Goal: Contribute content: Add original content to the website for others to see

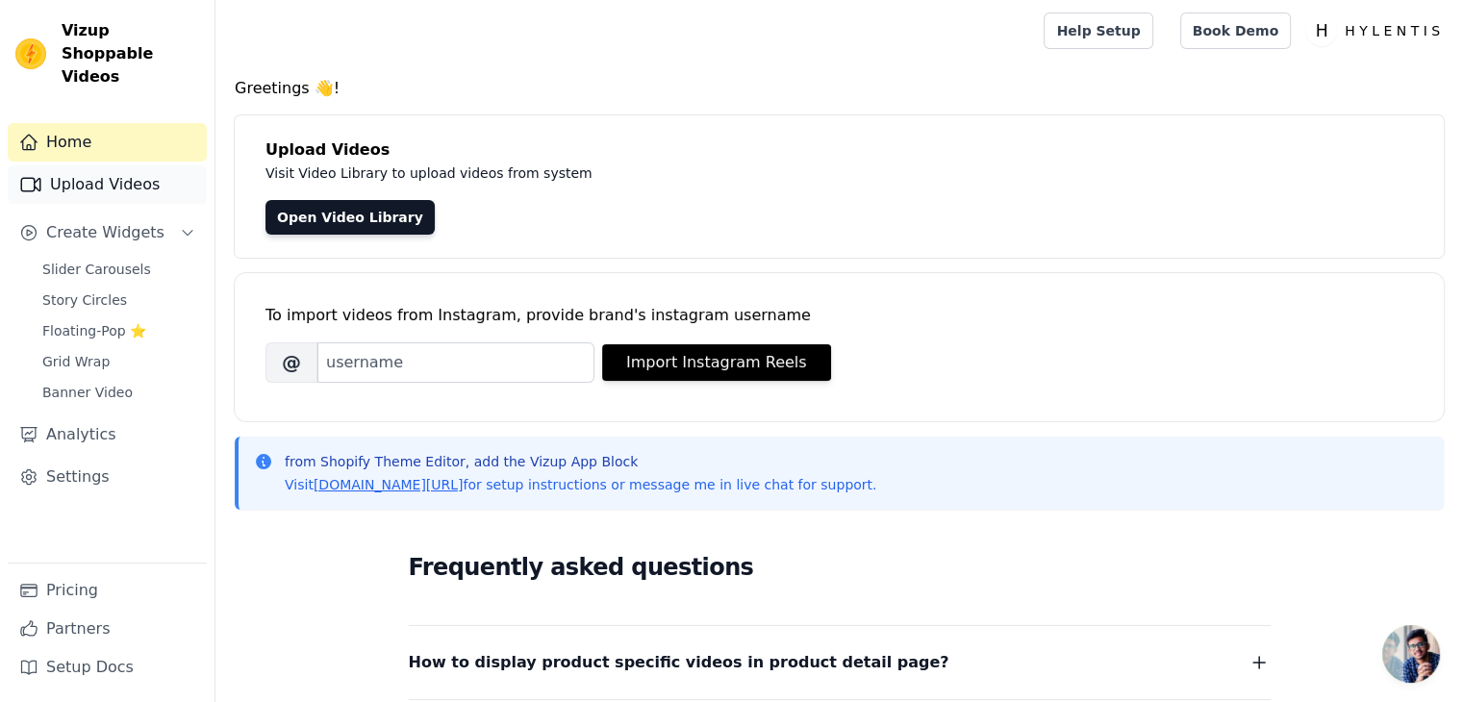
click at [79, 165] on link "Upload Videos" at bounding box center [107, 184] width 199 height 38
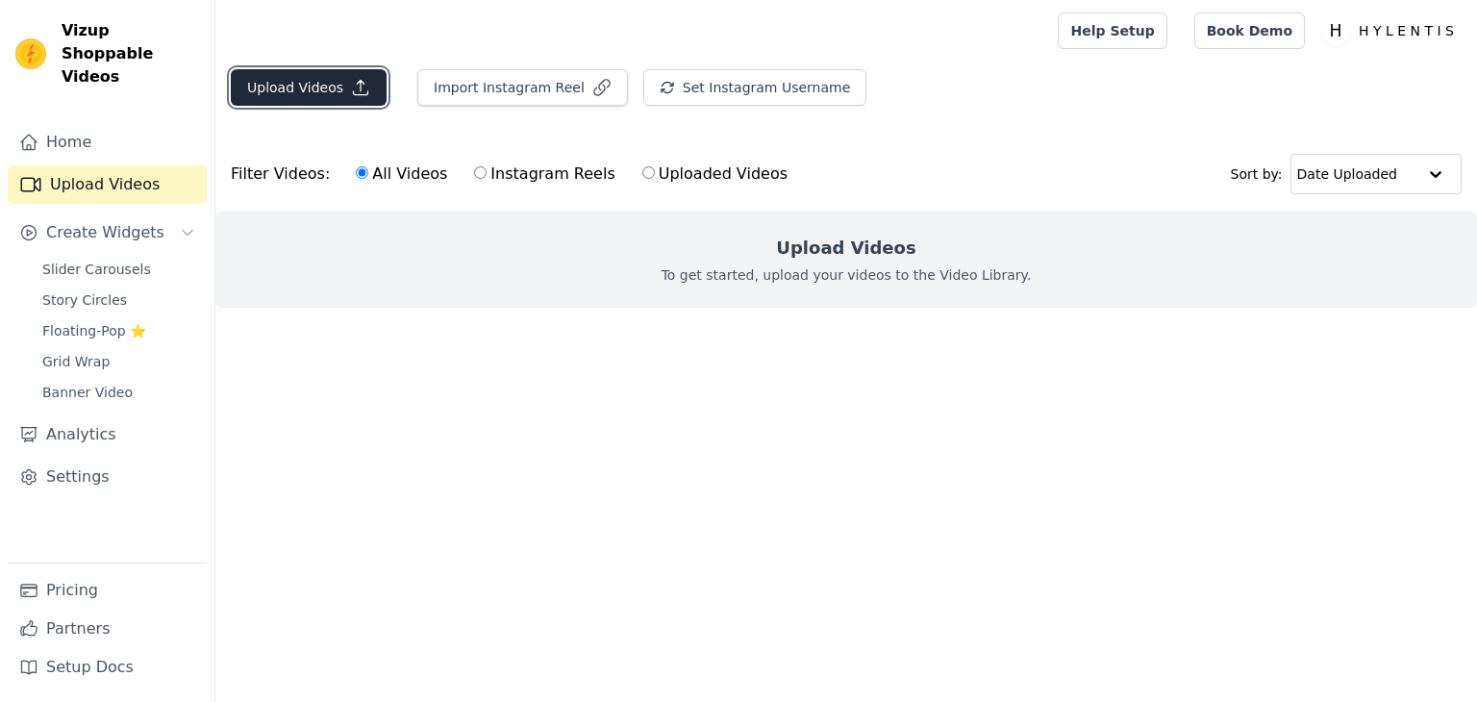
click at [358, 82] on icon "button" at bounding box center [360, 87] width 19 height 19
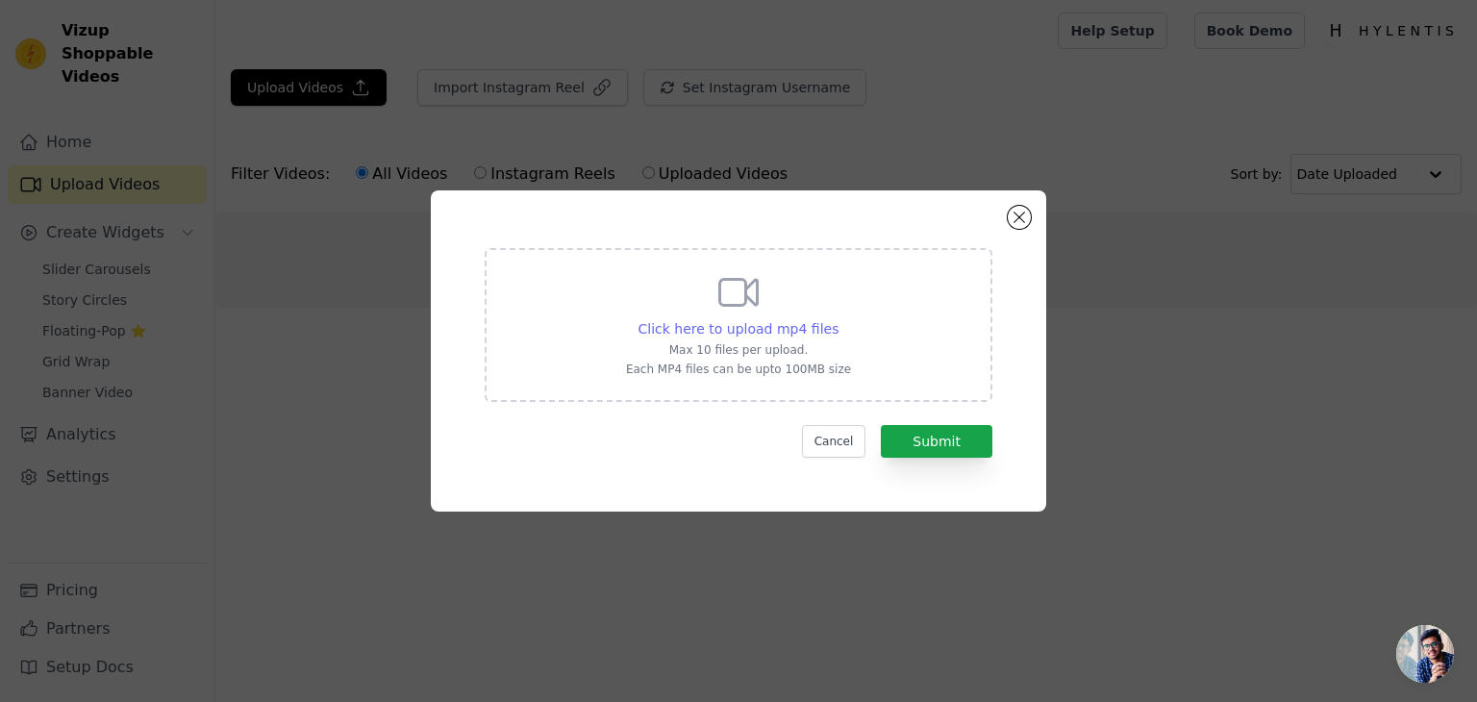
click at [713, 319] on div "Click here to upload mp4 files" at bounding box center [739, 328] width 201 height 19
click at [838, 318] on input "Click here to upload mp4 files Max 10 files per upload. Each MP4 files can be u…" at bounding box center [838, 318] width 1 height 1
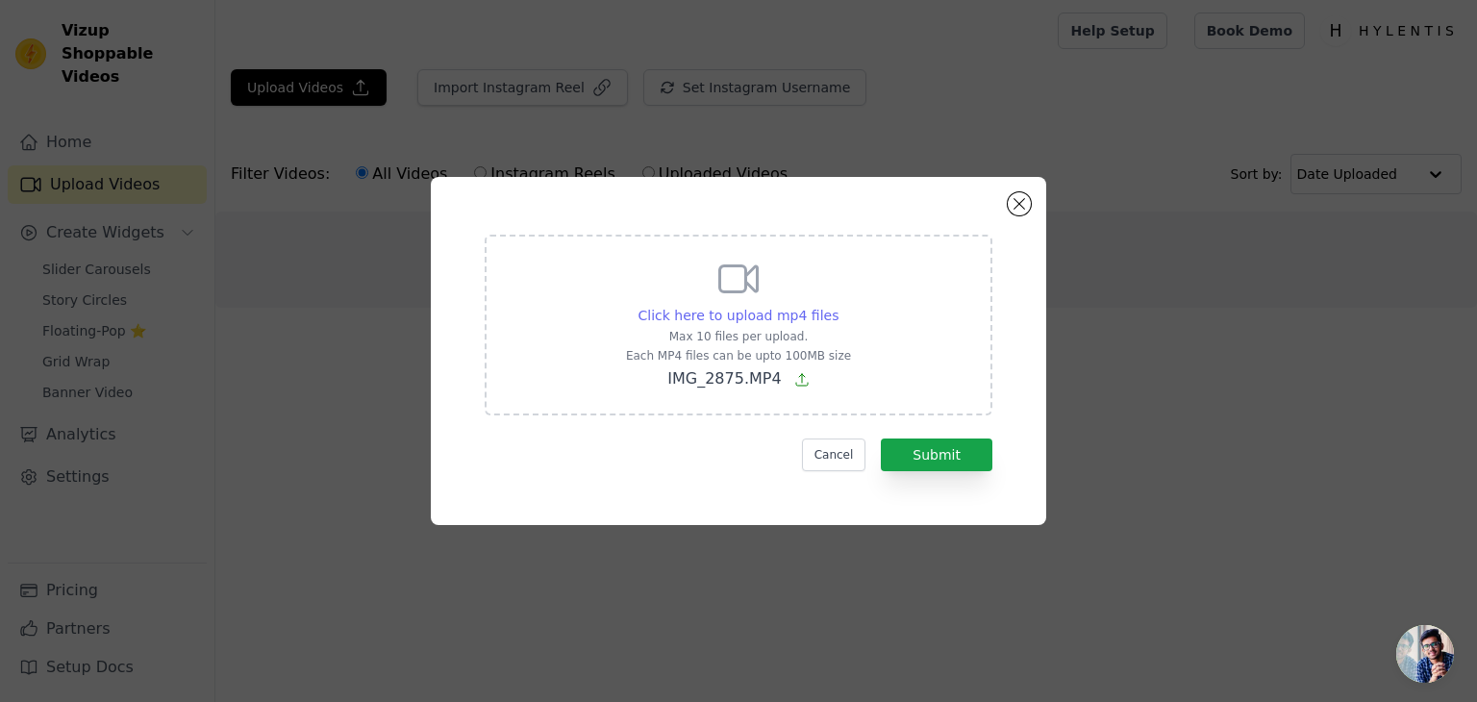
click at [769, 316] on span "Click here to upload mp4 files" at bounding box center [739, 315] width 201 height 15
click at [838, 306] on input "Click here to upload mp4 files Max 10 files per upload. Each MP4 files can be u…" at bounding box center [838, 305] width 1 height 1
type input "C:\fakepath\IMG_2872.MP4"
click at [814, 312] on span "Click here to upload mp4 files" at bounding box center [739, 315] width 201 height 15
click at [838, 306] on input "Click here to upload mp4 files Max 10 files per upload. Each MP4 files can be u…" at bounding box center [838, 305] width 1 height 1
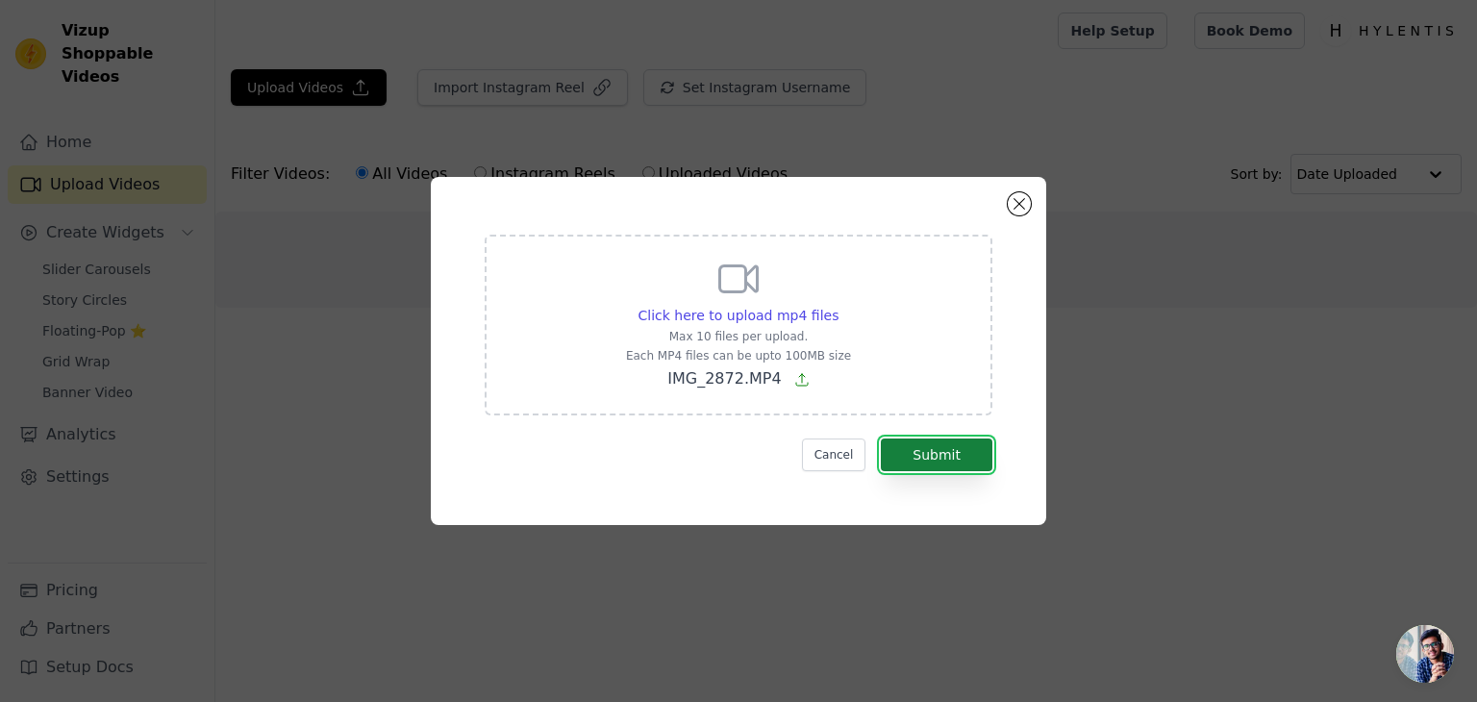
click at [981, 439] on button "Submit" at bounding box center [937, 455] width 112 height 33
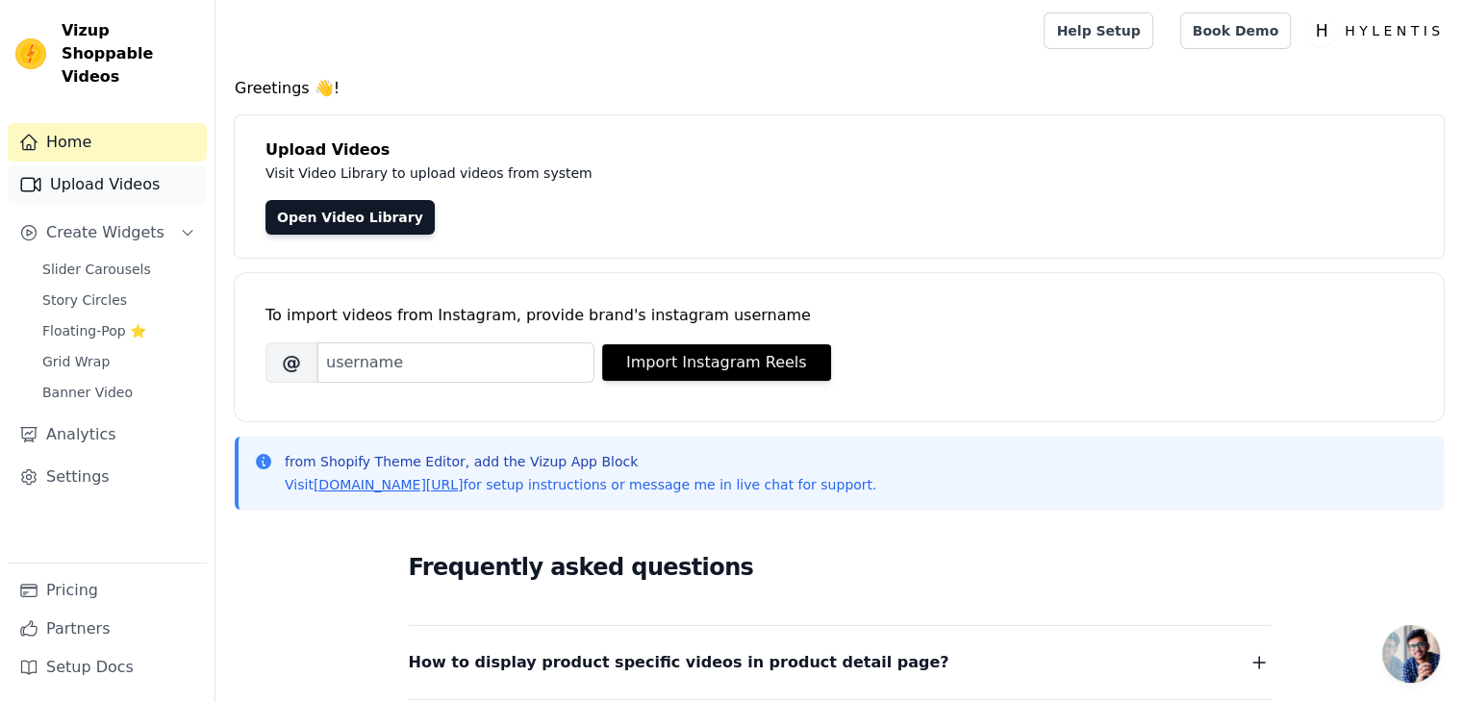
click at [93, 165] on link "Upload Videos" at bounding box center [107, 184] width 199 height 38
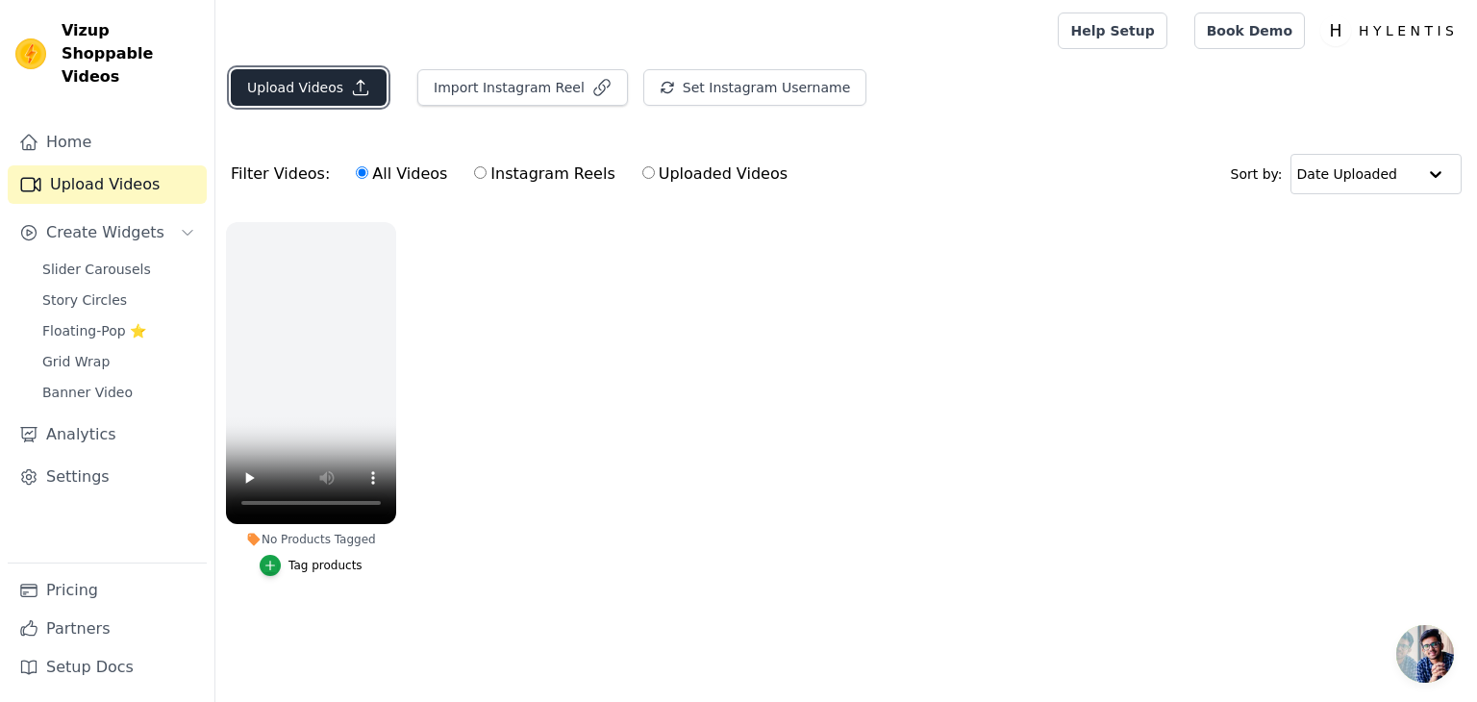
click at [351, 90] on icon "button" at bounding box center [360, 87] width 19 height 19
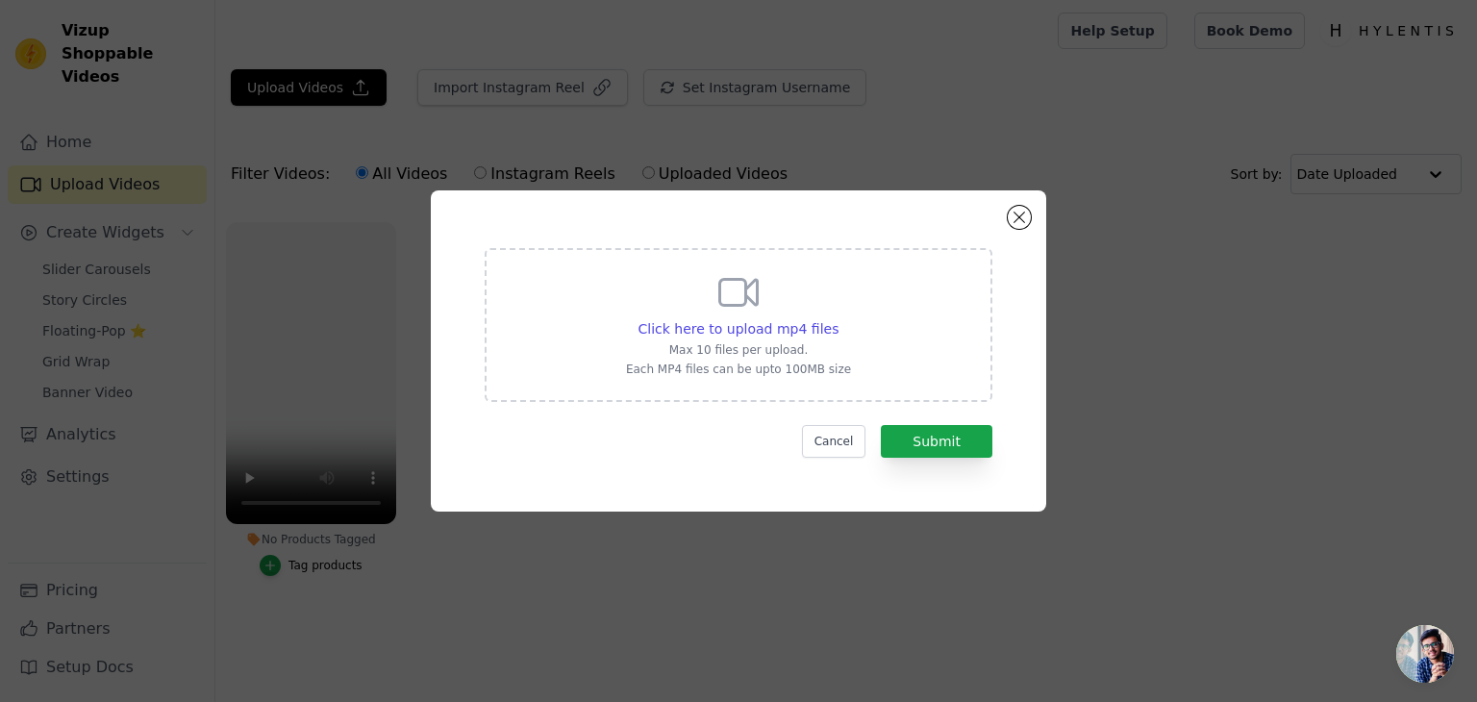
click at [660, 270] on div "Click here to upload mp4 files Max 10 files per upload. Each MP4 files can be u…" at bounding box center [738, 323] width 225 height 108
click at [838, 318] on input "Click here to upload mp4 files Max 10 files per upload. Each MP4 files can be u…" at bounding box center [838, 318] width 1 height 1
type input "C:\fakepath\IMG_3019.MP4"
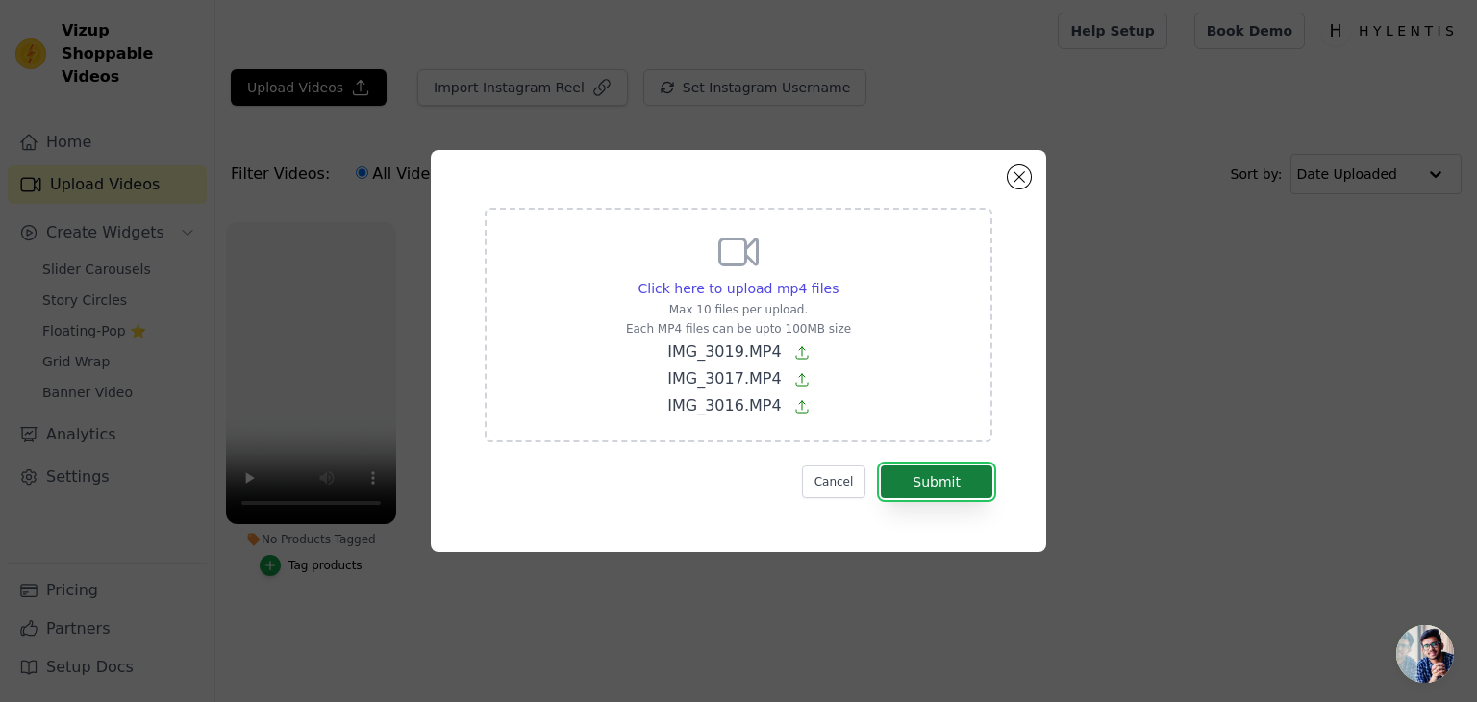
click at [977, 483] on button "Submit" at bounding box center [937, 482] width 112 height 33
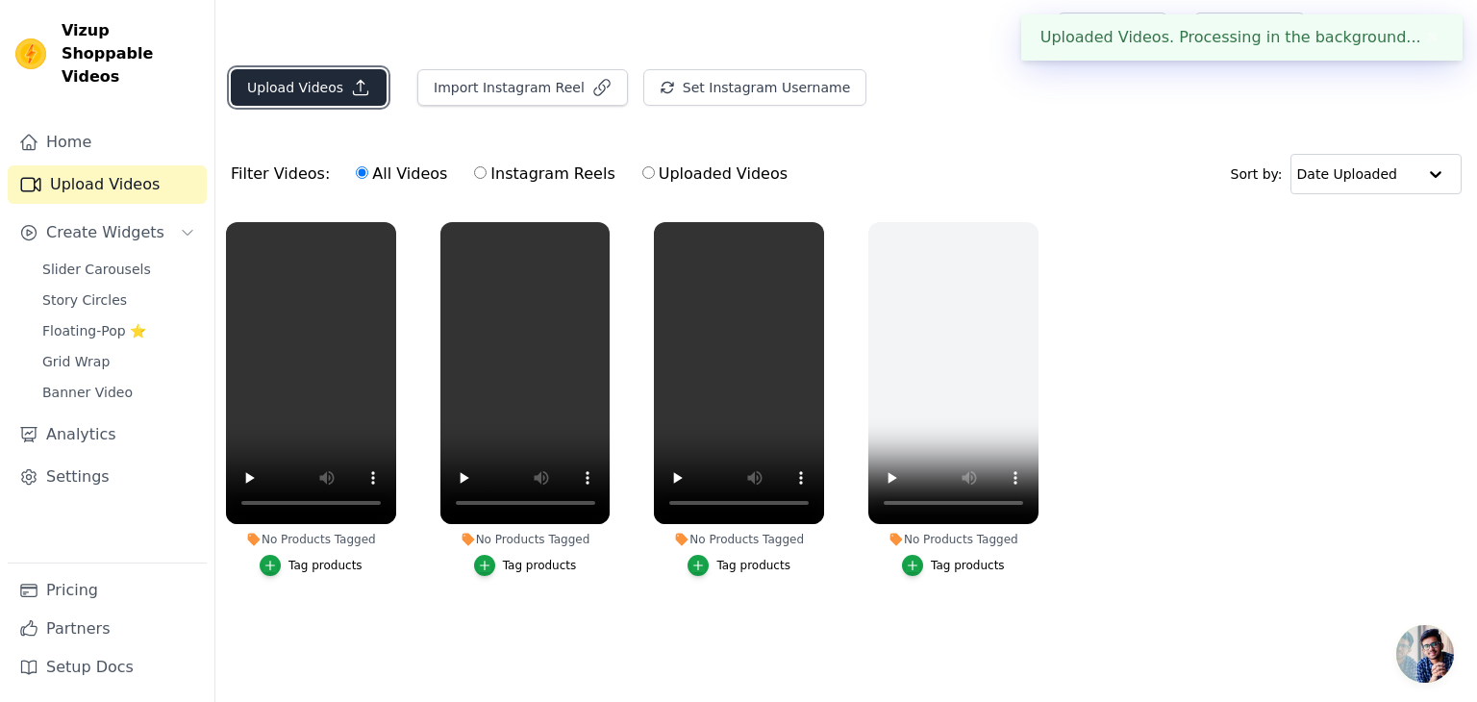
click at [294, 72] on button "Upload Videos" at bounding box center [309, 87] width 156 height 37
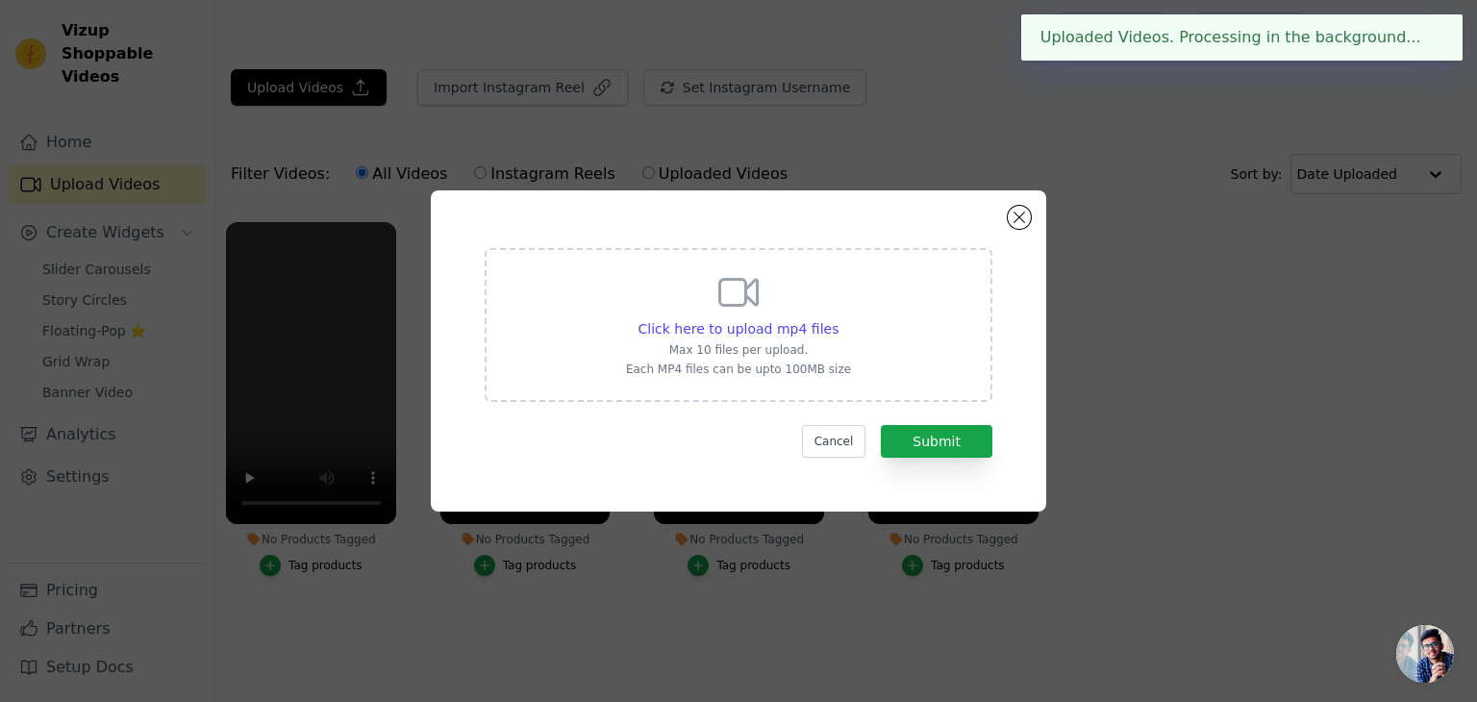
click at [649, 389] on div "Click here to upload mp4 files Max 10 files per upload. Each MP4 files can be u…" at bounding box center [739, 325] width 508 height 154
click at [838, 319] on input "Click here to upload mp4 files Max 10 files per upload. Each MP4 files can be u…" at bounding box center [838, 318] width 1 height 1
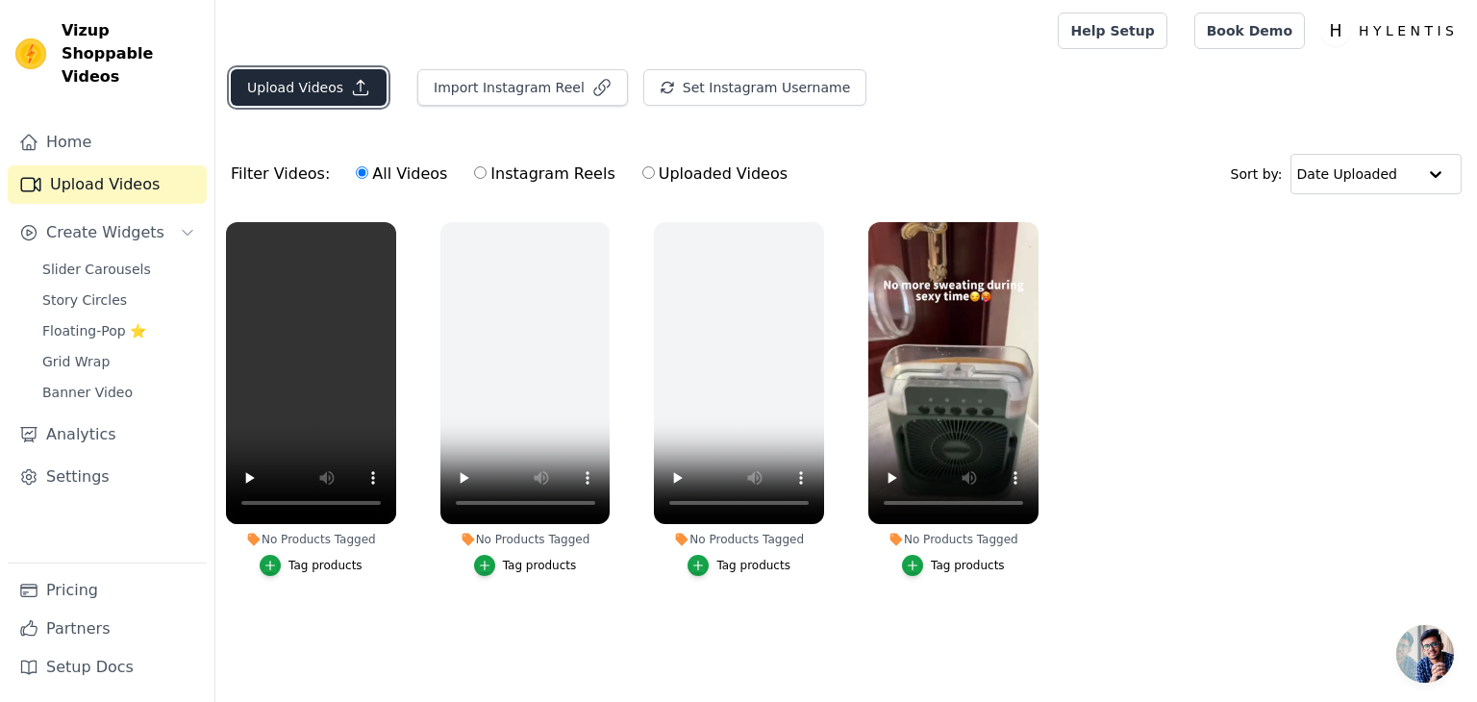
click at [334, 102] on button "Upload Videos" at bounding box center [309, 87] width 156 height 37
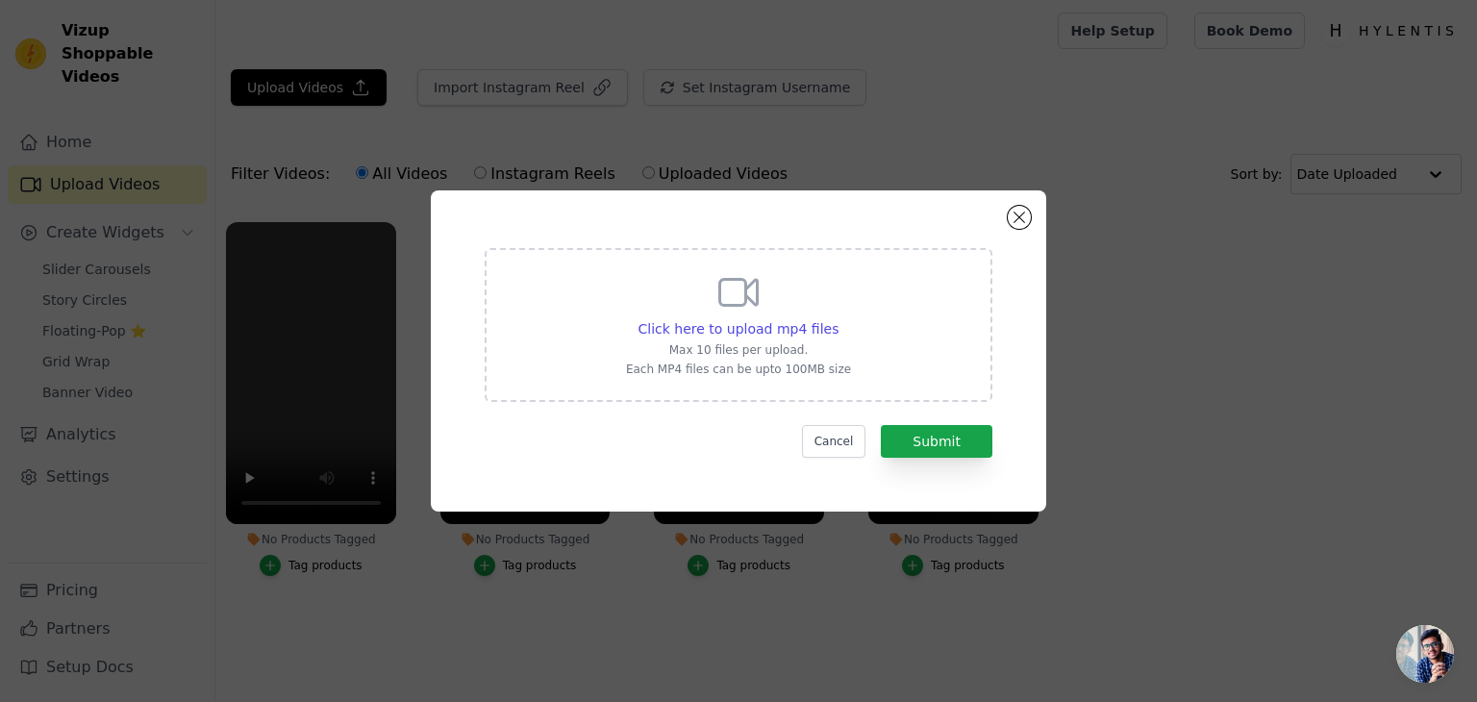
click at [713, 304] on div "Click here to upload mp4 files Max 10 files per upload. Each MP4 files can be u…" at bounding box center [738, 323] width 225 height 108
click at [838, 318] on input "Click here to upload mp4 files Max 10 files per upload. Each MP4 files can be u…" at bounding box center [838, 318] width 1 height 1
type input "C:\fakepath\IMG_2875.MP4"
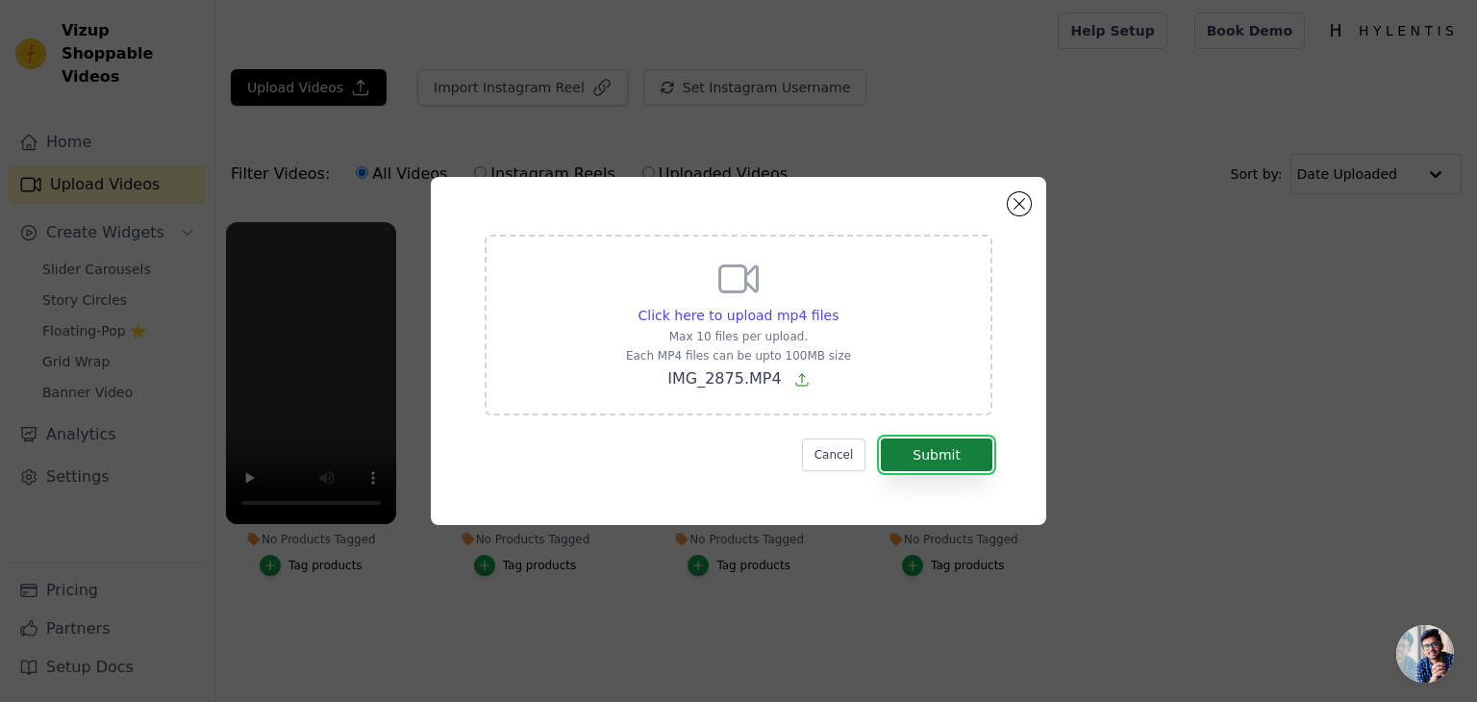
click at [906, 451] on button "Submit" at bounding box center [937, 455] width 112 height 33
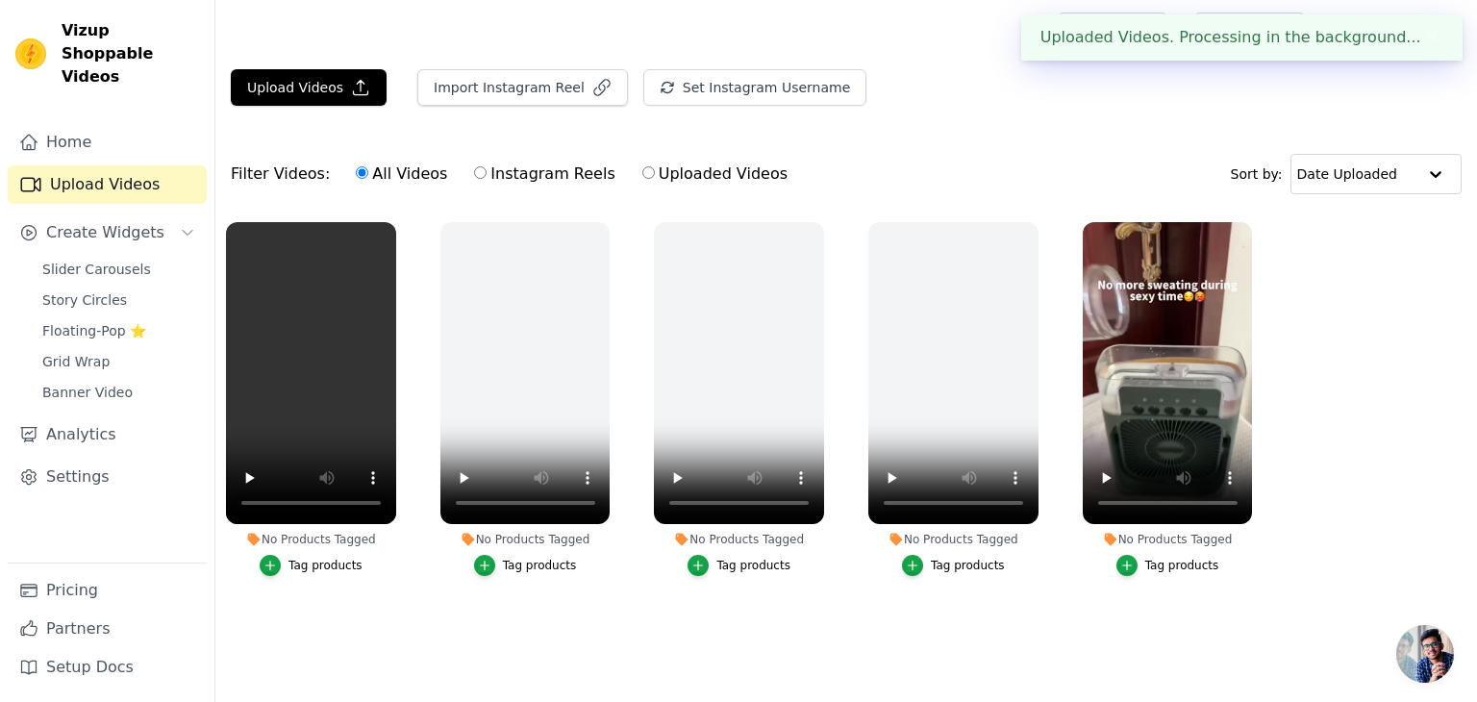
click at [1159, 578] on label "No Products Tagged Tag products" at bounding box center [1168, 403] width 172 height 364
click at [1153, 567] on div "Tag products" at bounding box center [1183, 565] width 74 height 15
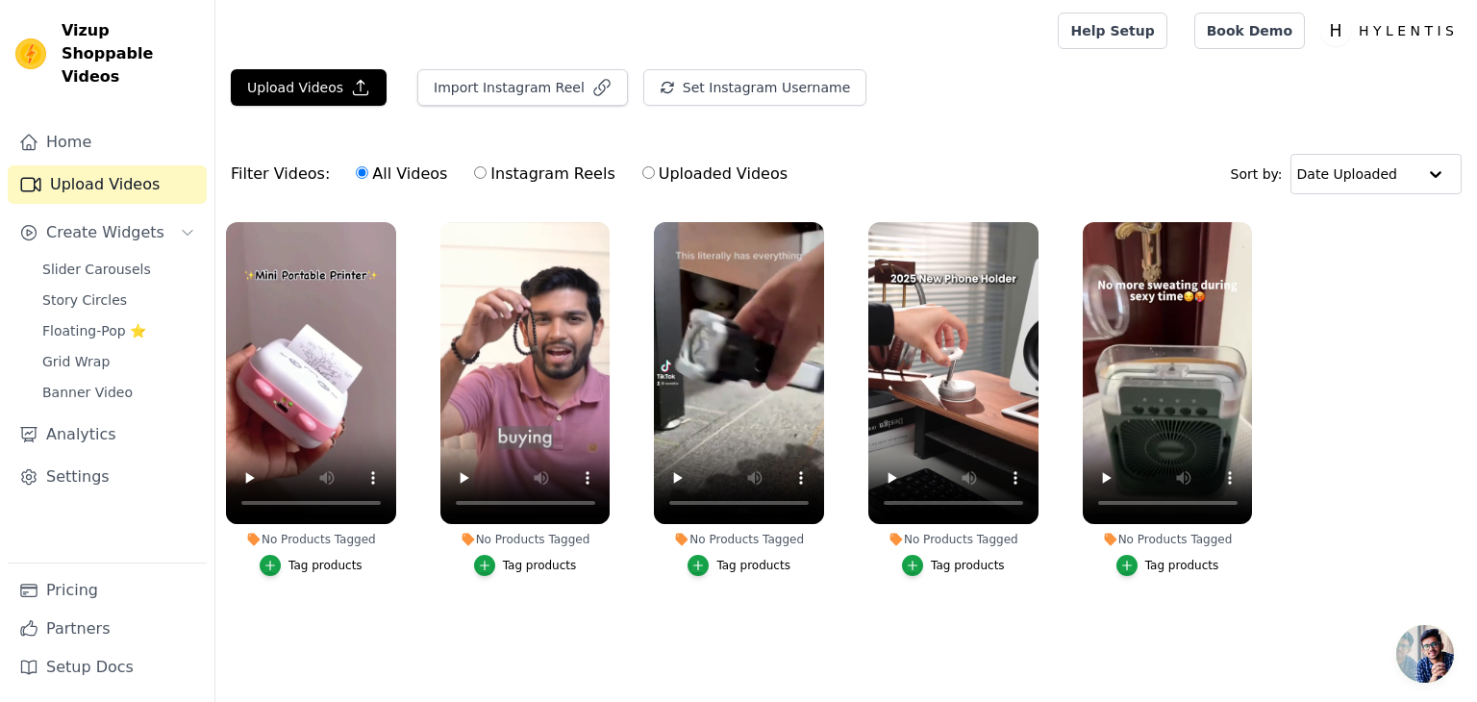
click at [1177, 574] on button "Tag products" at bounding box center [1168, 565] width 103 height 21
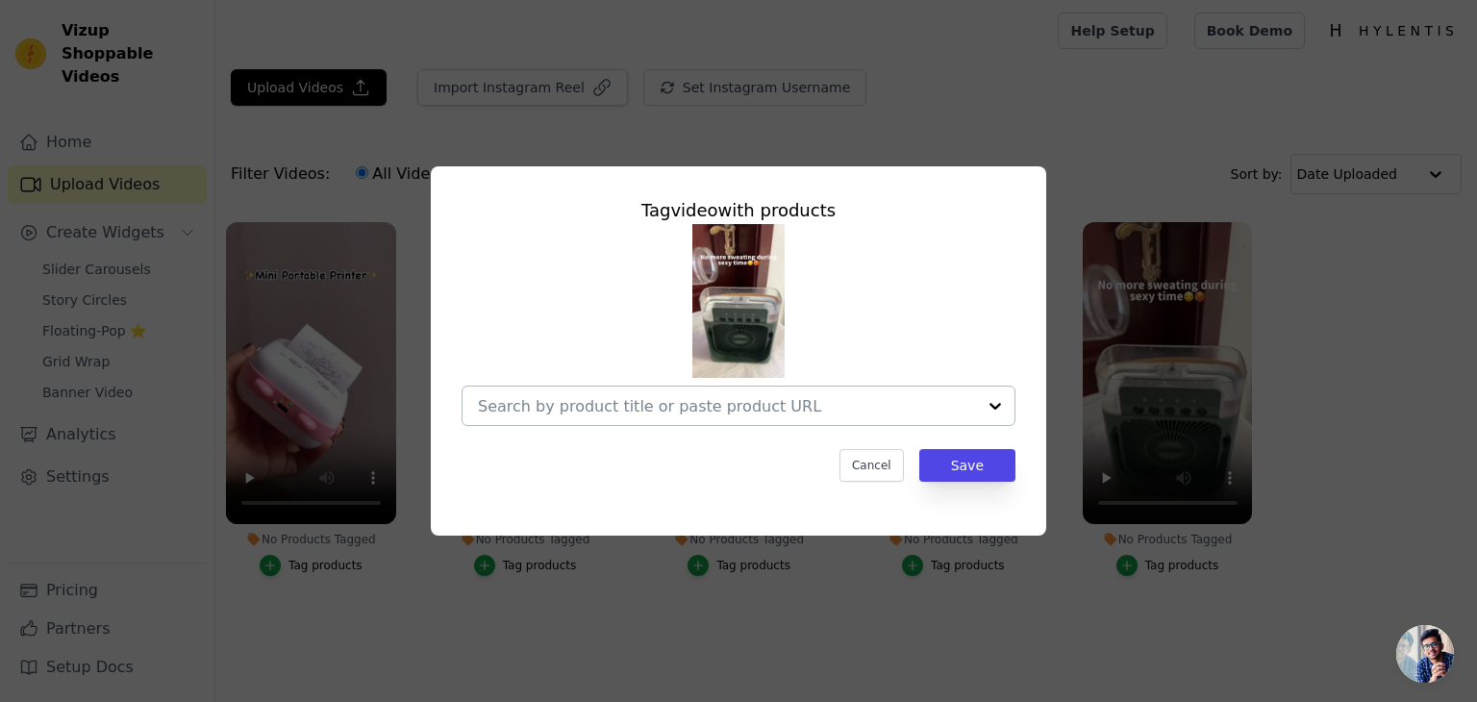
click at [734, 389] on div at bounding box center [727, 406] width 498 height 38
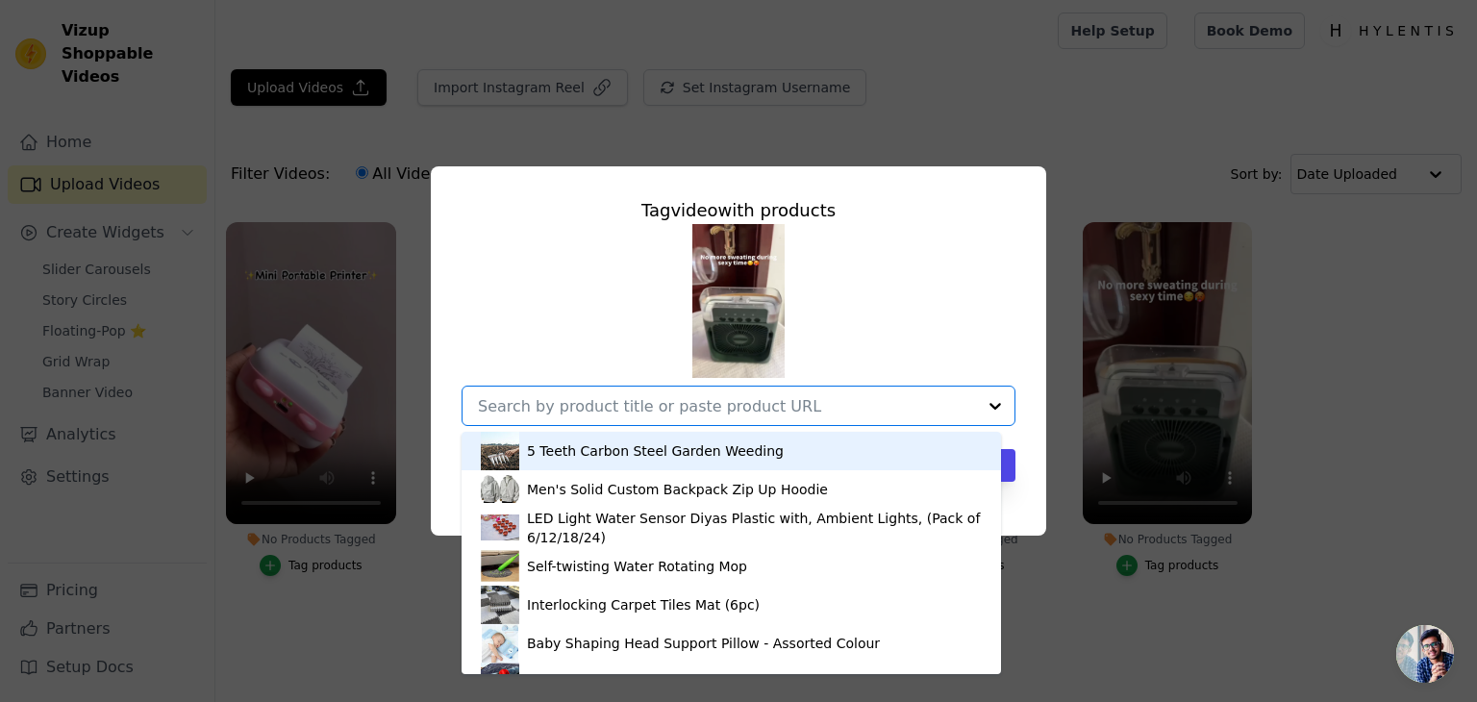
click at [721, 397] on input "No Products Tagged Tag video with products 5 Teeth Carbon Steel Garden Weeding …" at bounding box center [727, 406] width 498 height 18
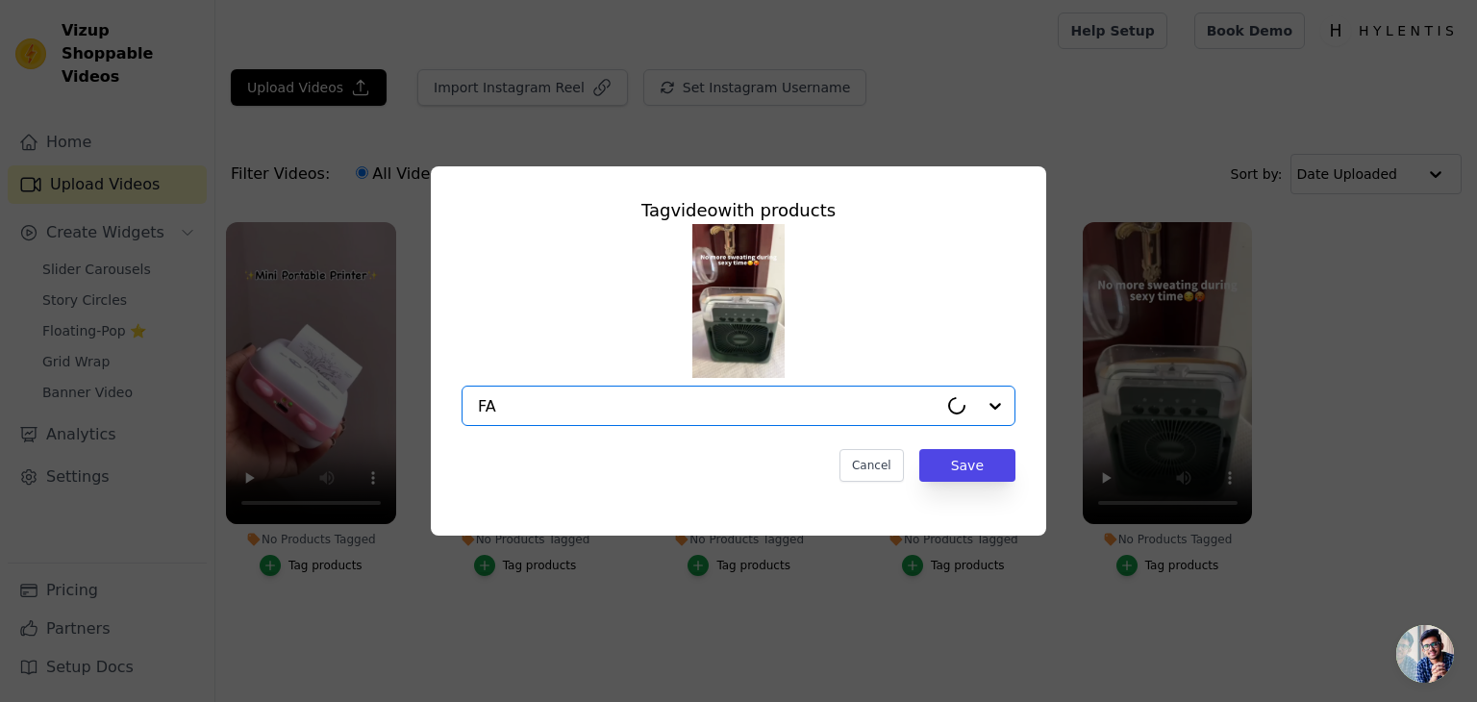
type input "FAN"
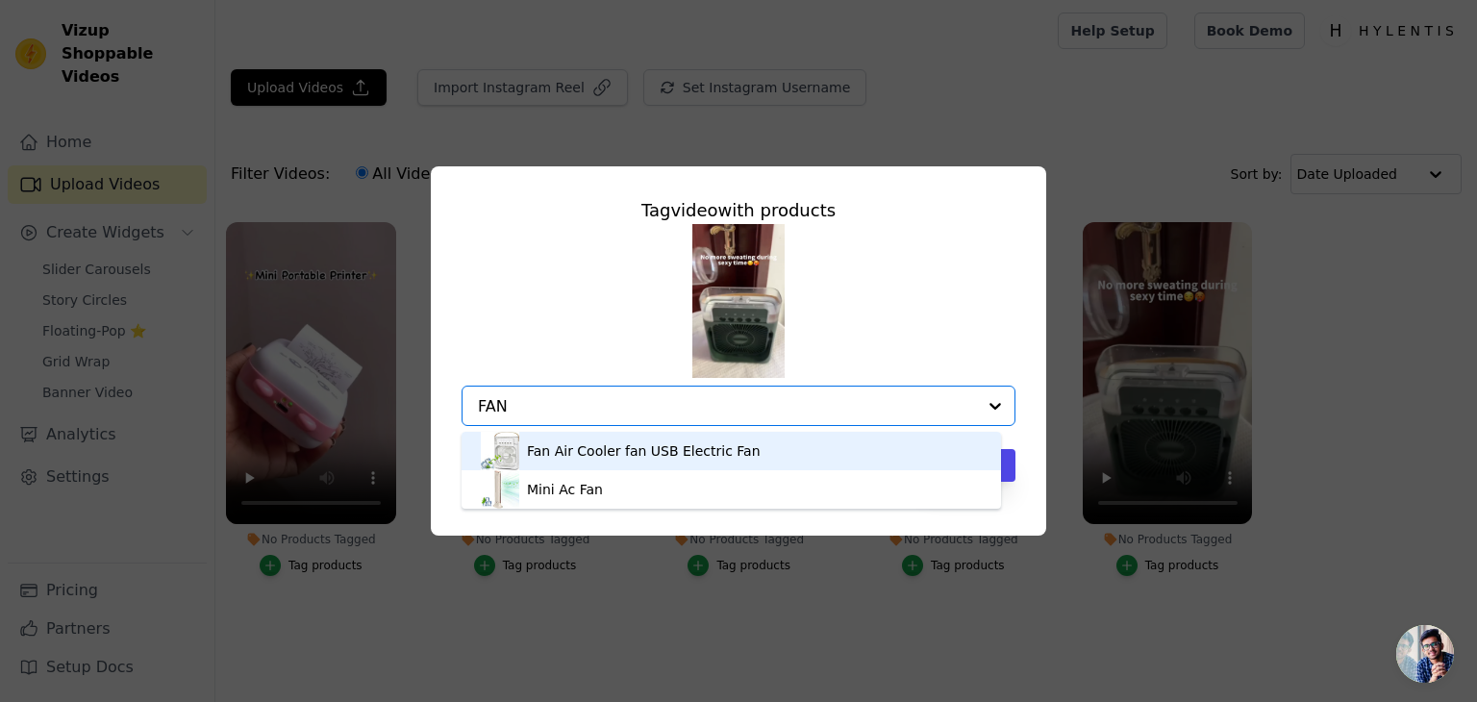
click at [648, 447] on div "Fan Air Cooler fan USB Electric Fan" at bounding box center [644, 450] width 234 height 19
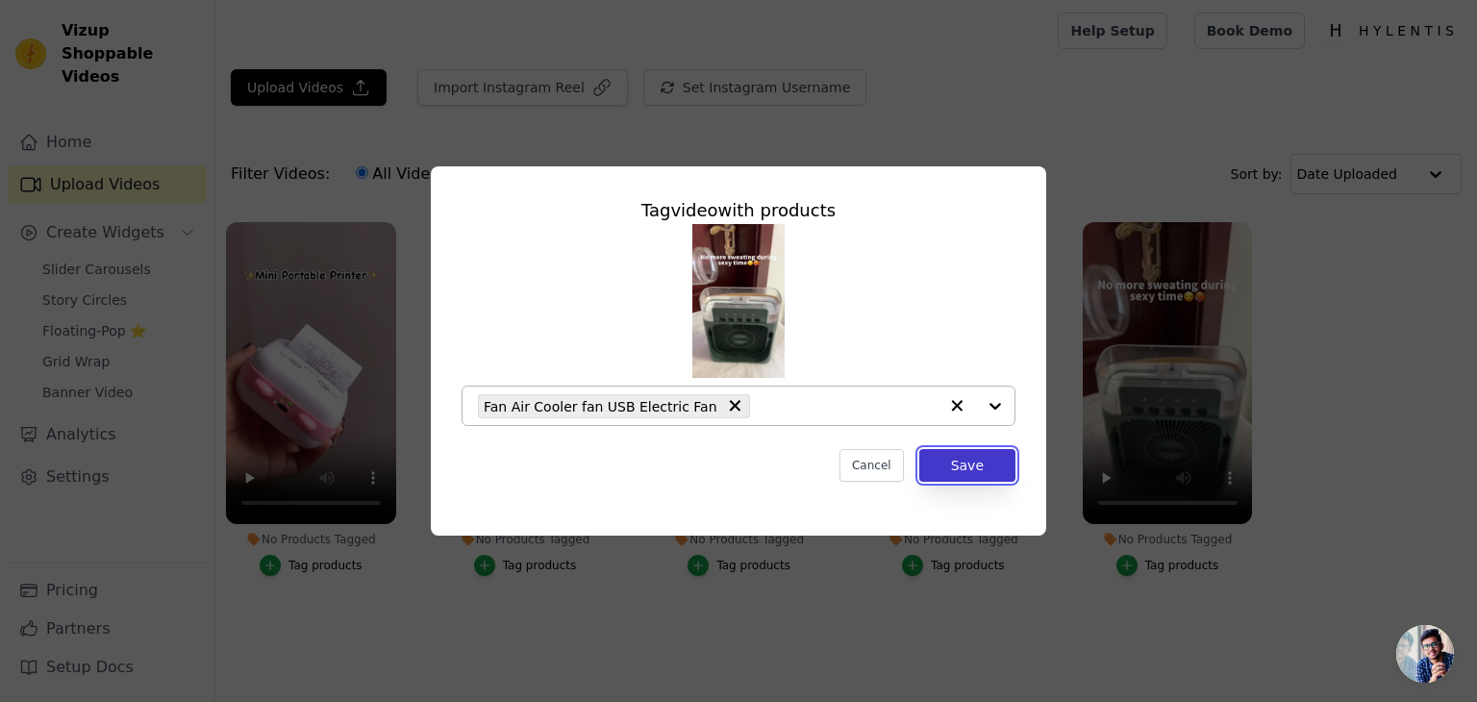
click at [976, 471] on button "Save" at bounding box center [968, 465] width 96 height 33
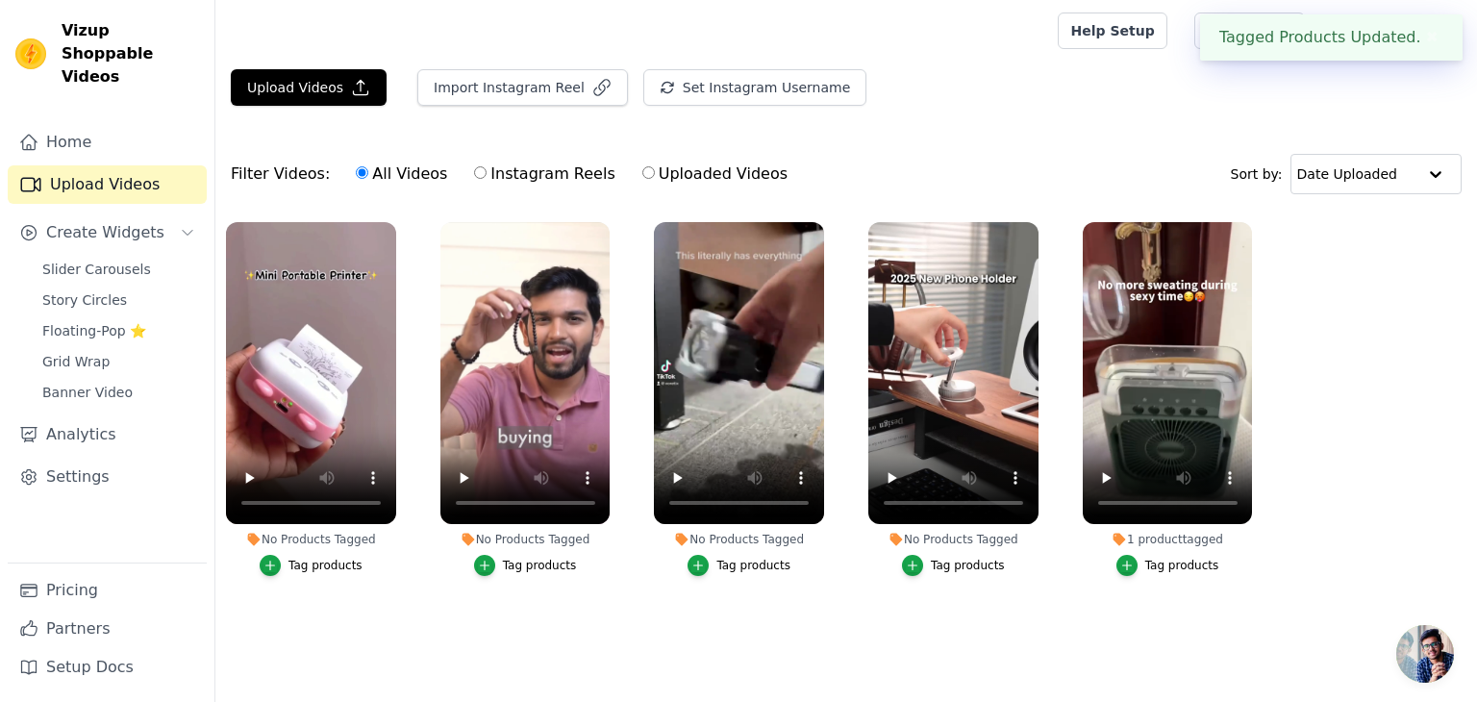
click at [960, 569] on div "Tag products" at bounding box center [968, 565] width 74 height 15
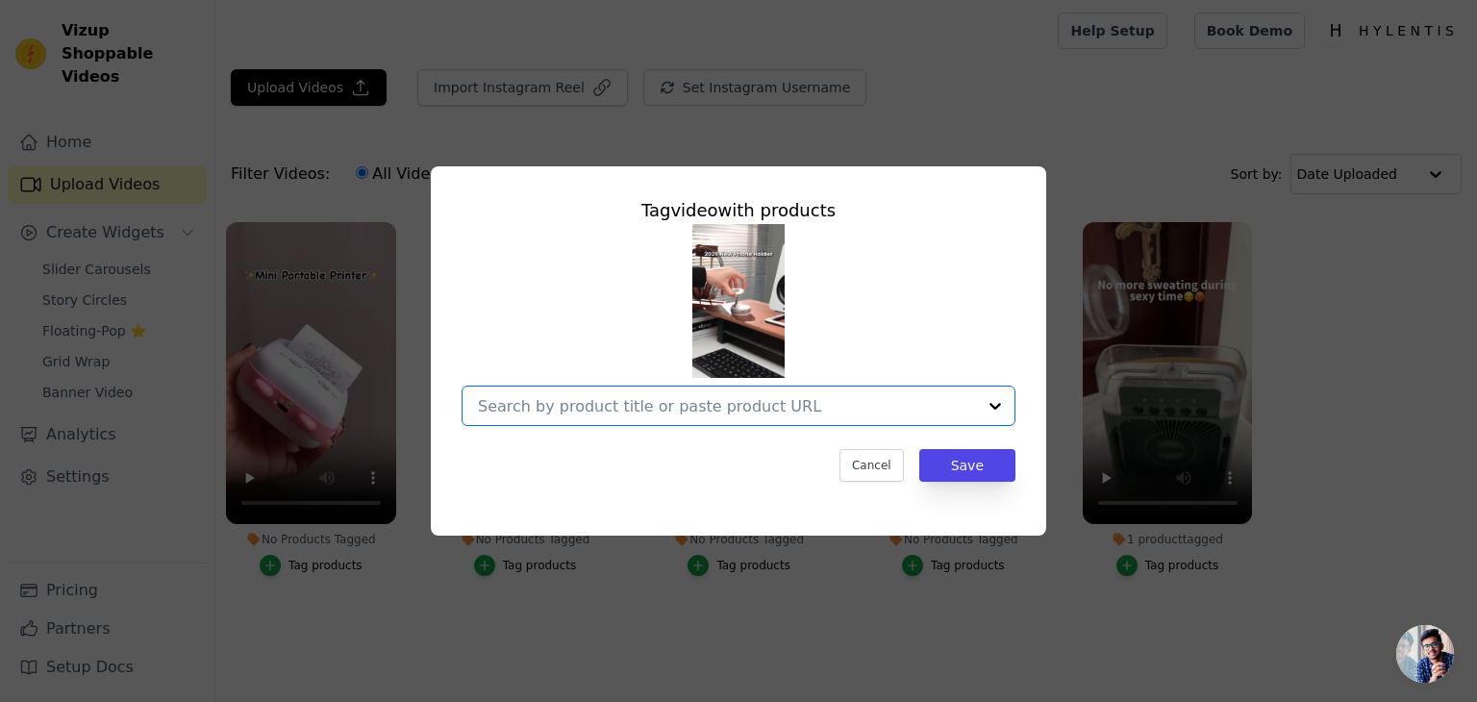
click at [797, 405] on input "No Products Tagged Tag video with products Option undefined, selected. Select i…" at bounding box center [727, 406] width 498 height 18
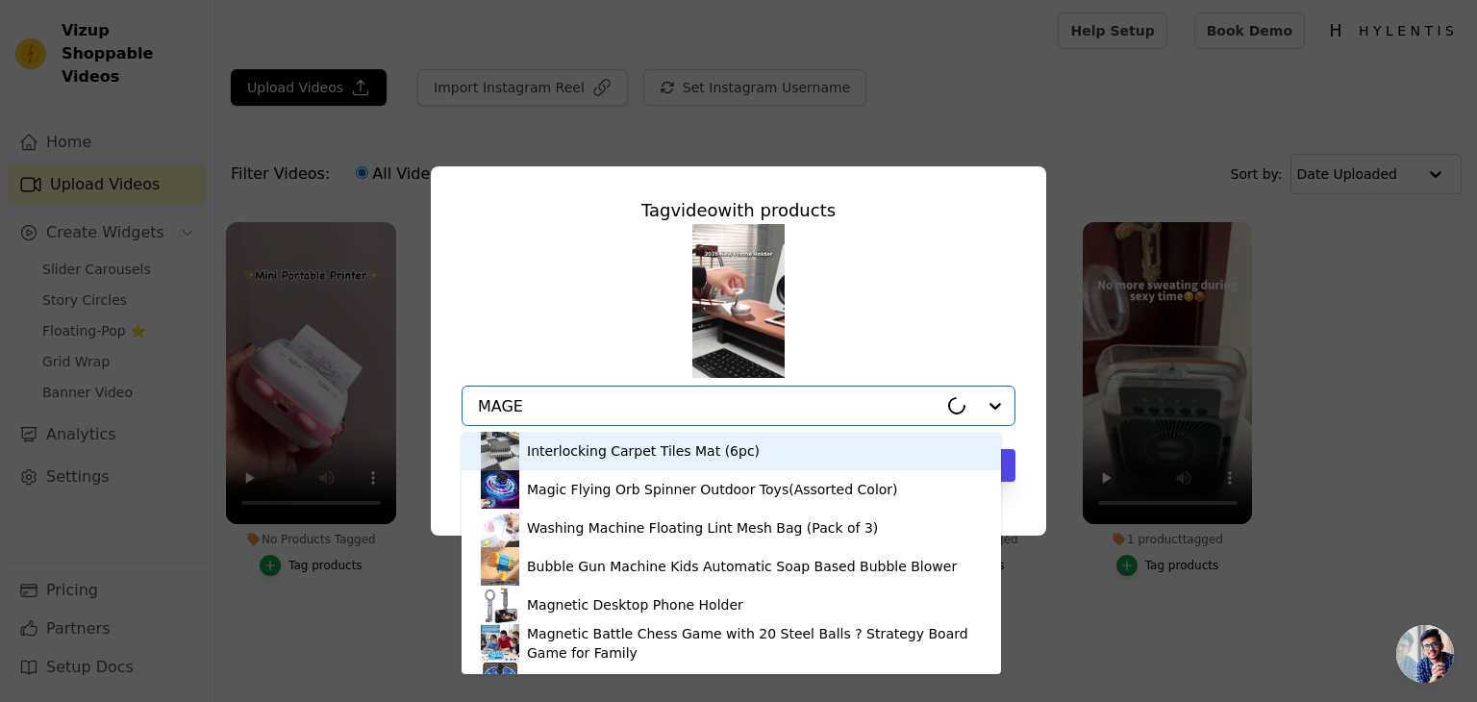
type input "MAG"
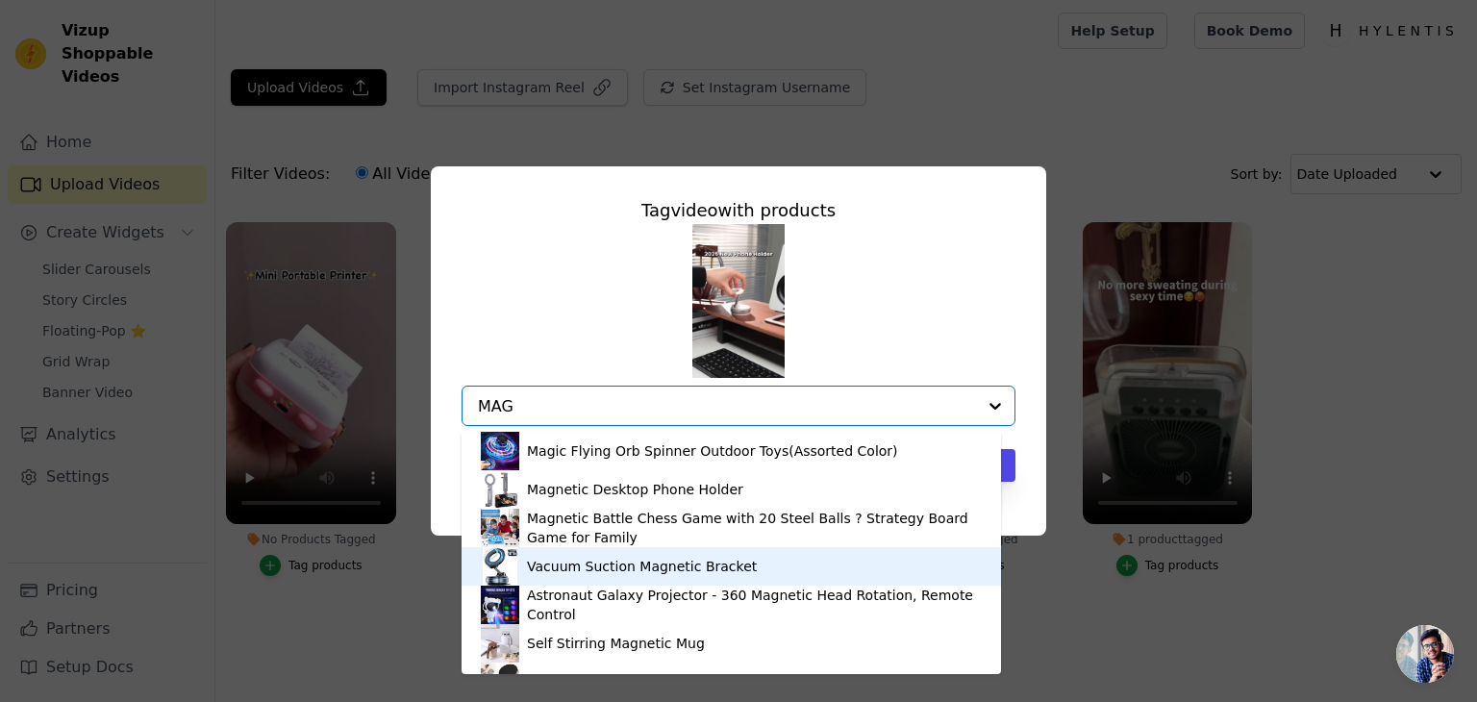
scroll to position [27, 0]
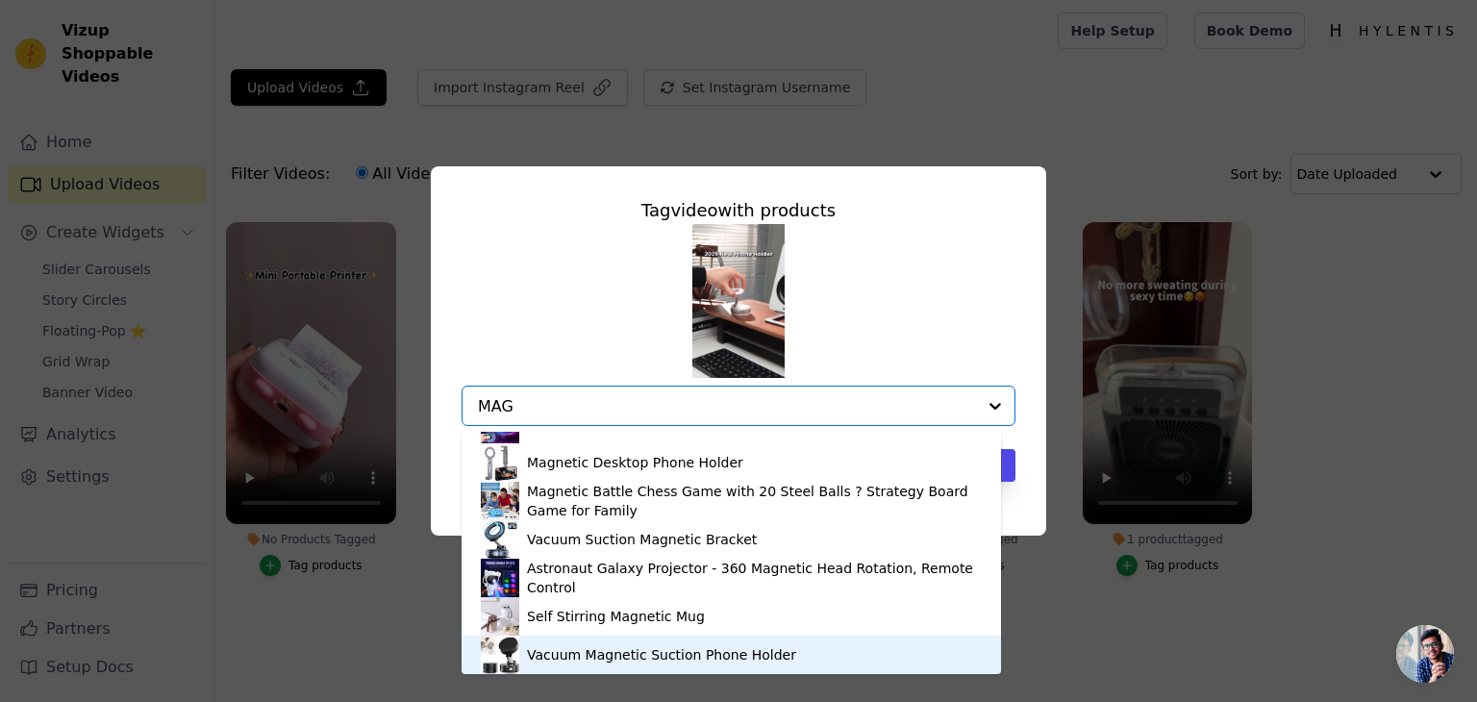
click at [607, 653] on div "Vacuum Magnetic Suction Phone Holder" at bounding box center [661, 654] width 269 height 19
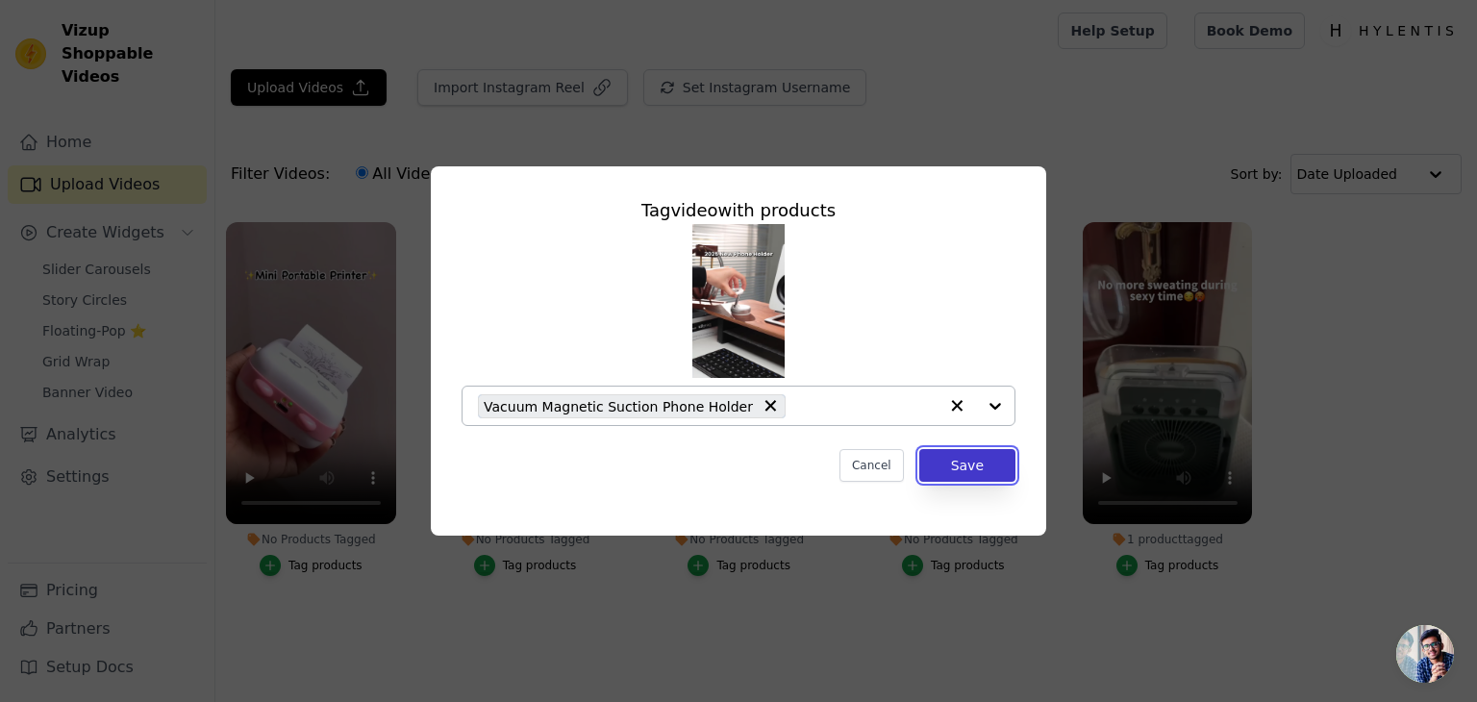
click at [953, 463] on button "Save" at bounding box center [968, 465] width 96 height 33
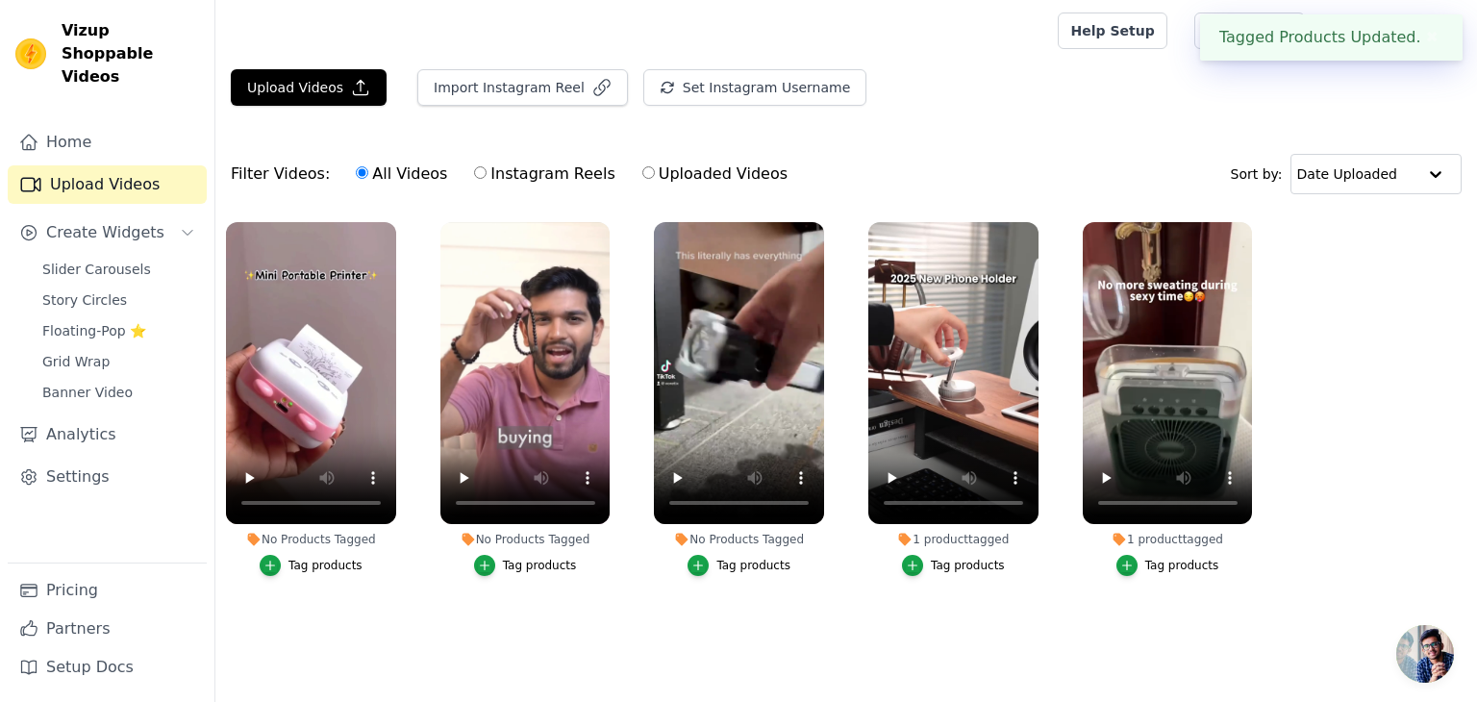
click at [785, 567] on div "Tag products" at bounding box center [754, 565] width 74 height 15
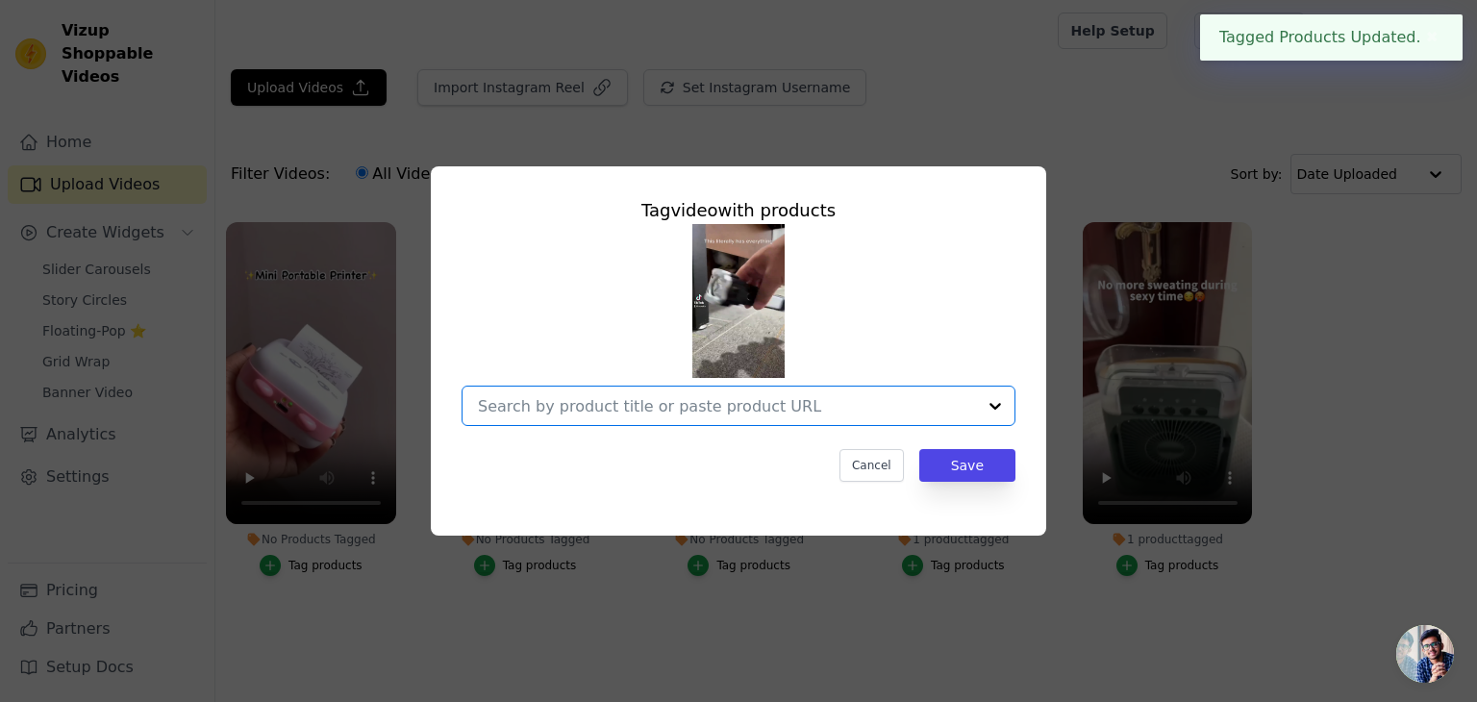
click at [693, 407] on input "No Products Tagged Tag video with products Option undefined, selected. Select i…" at bounding box center [727, 406] width 498 height 18
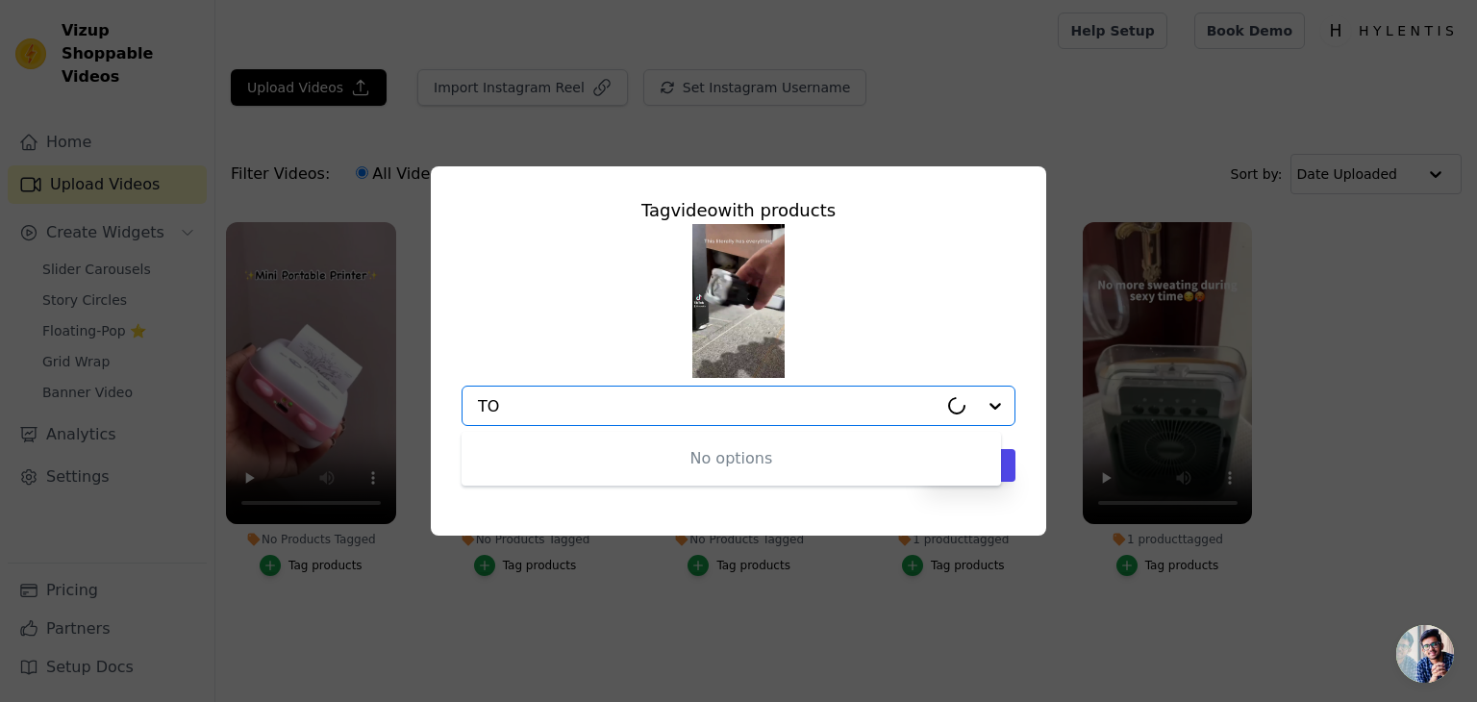
type input "T"
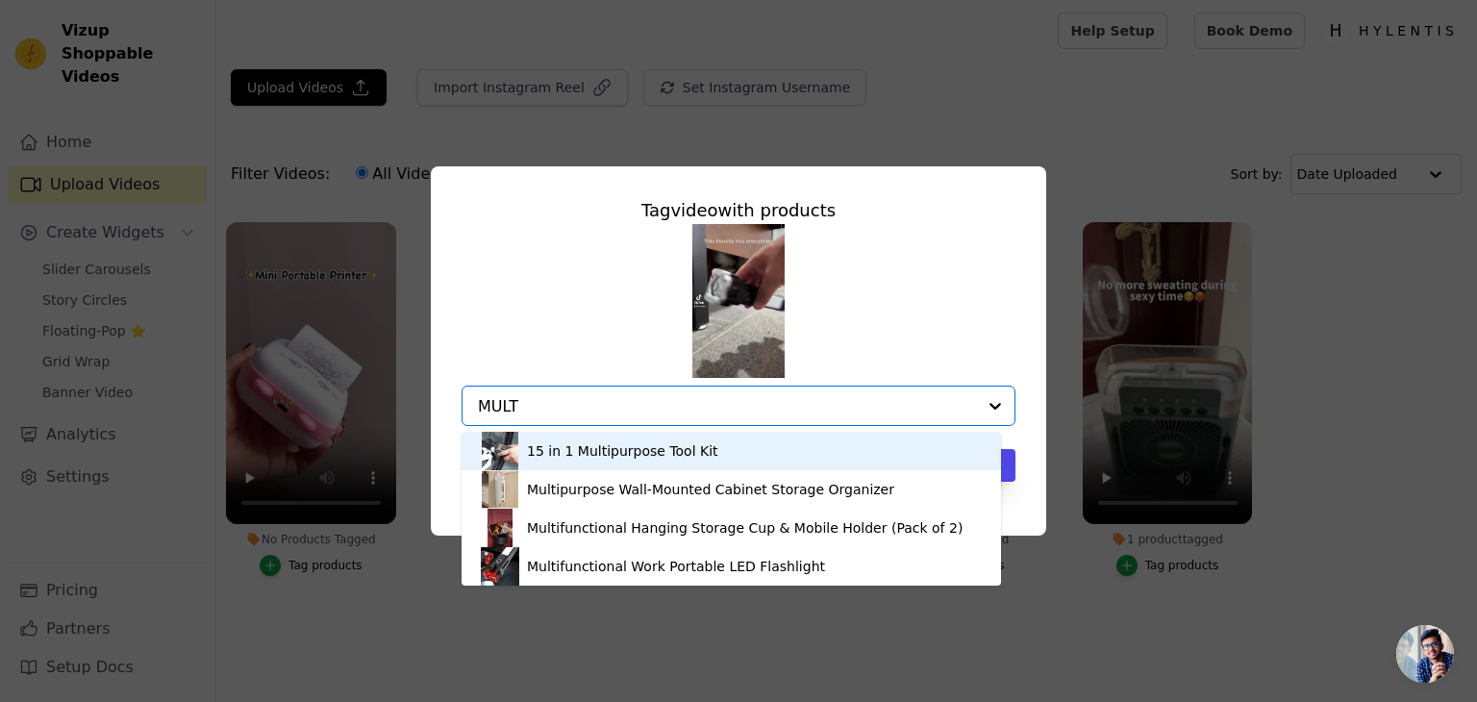
type input "MULTI"
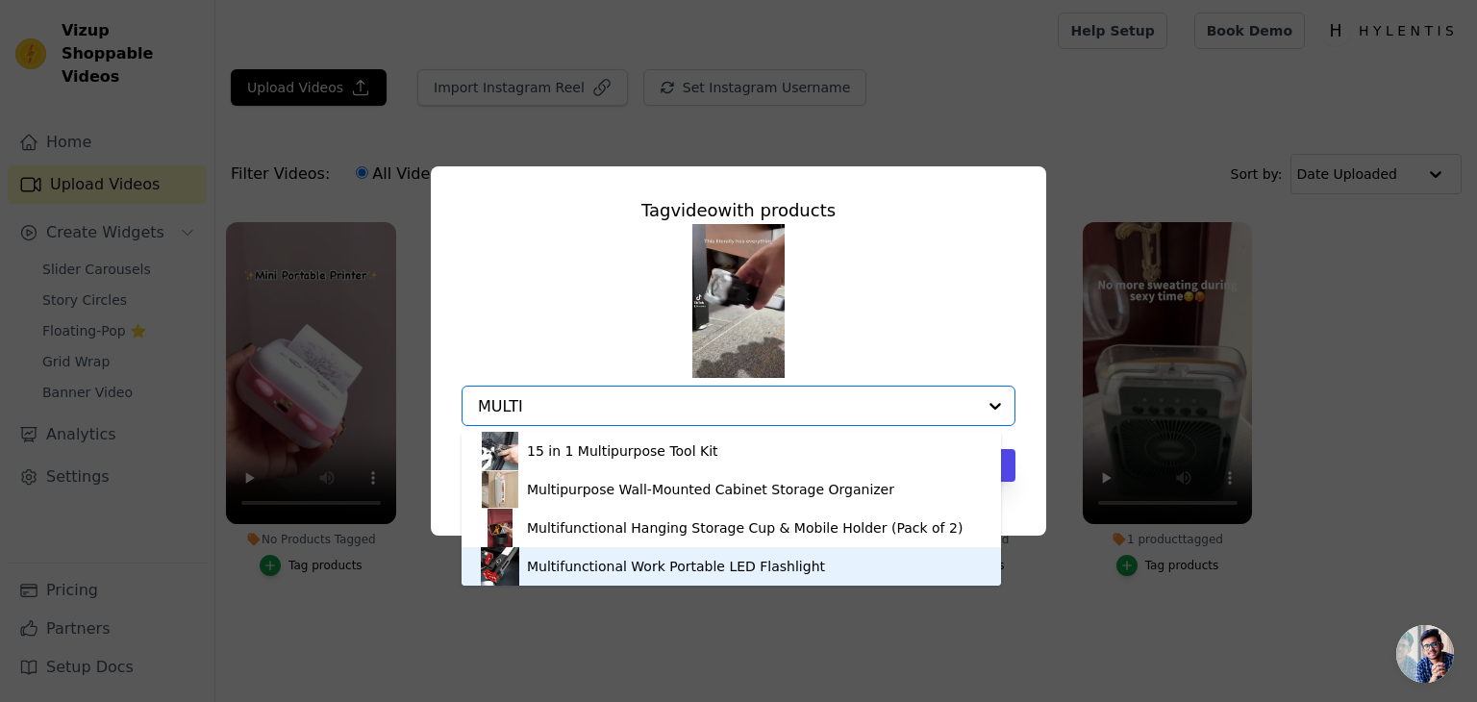
click at [595, 562] on div "Multifunctional Work Portable LED Flashlight" at bounding box center [676, 566] width 298 height 19
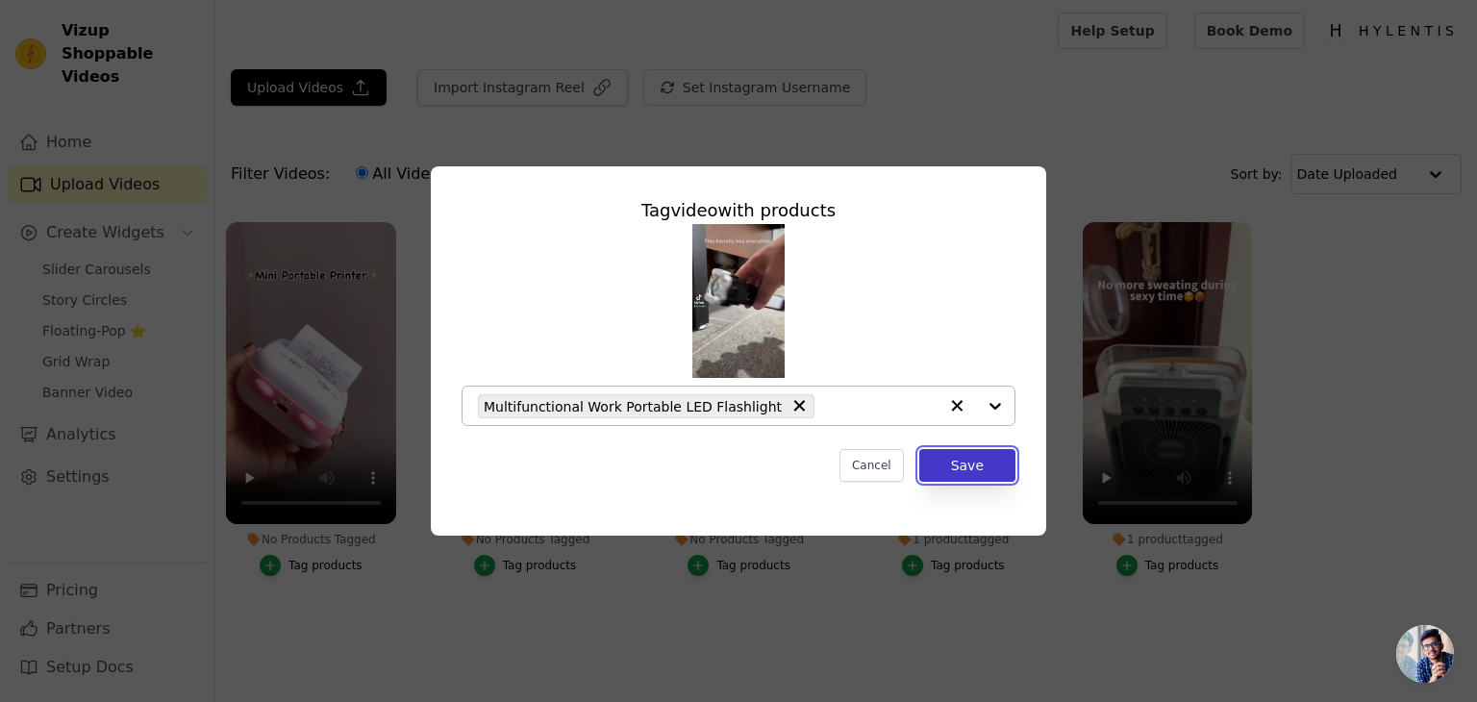
click at [983, 457] on button "Save" at bounding box center [968, 465] width 96 height 33
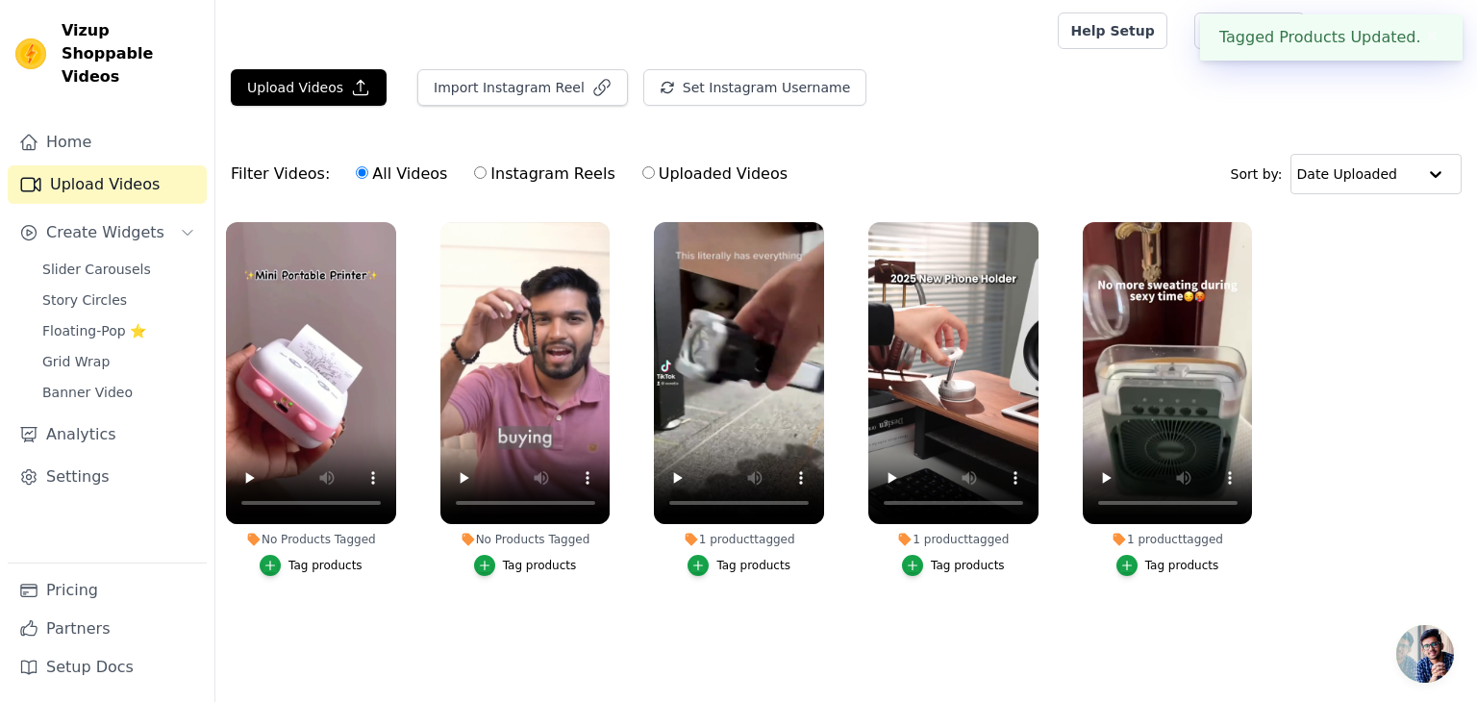
click at [529, 569] on div "Tag products" at bounding box center [540, 565] width 74 height 15
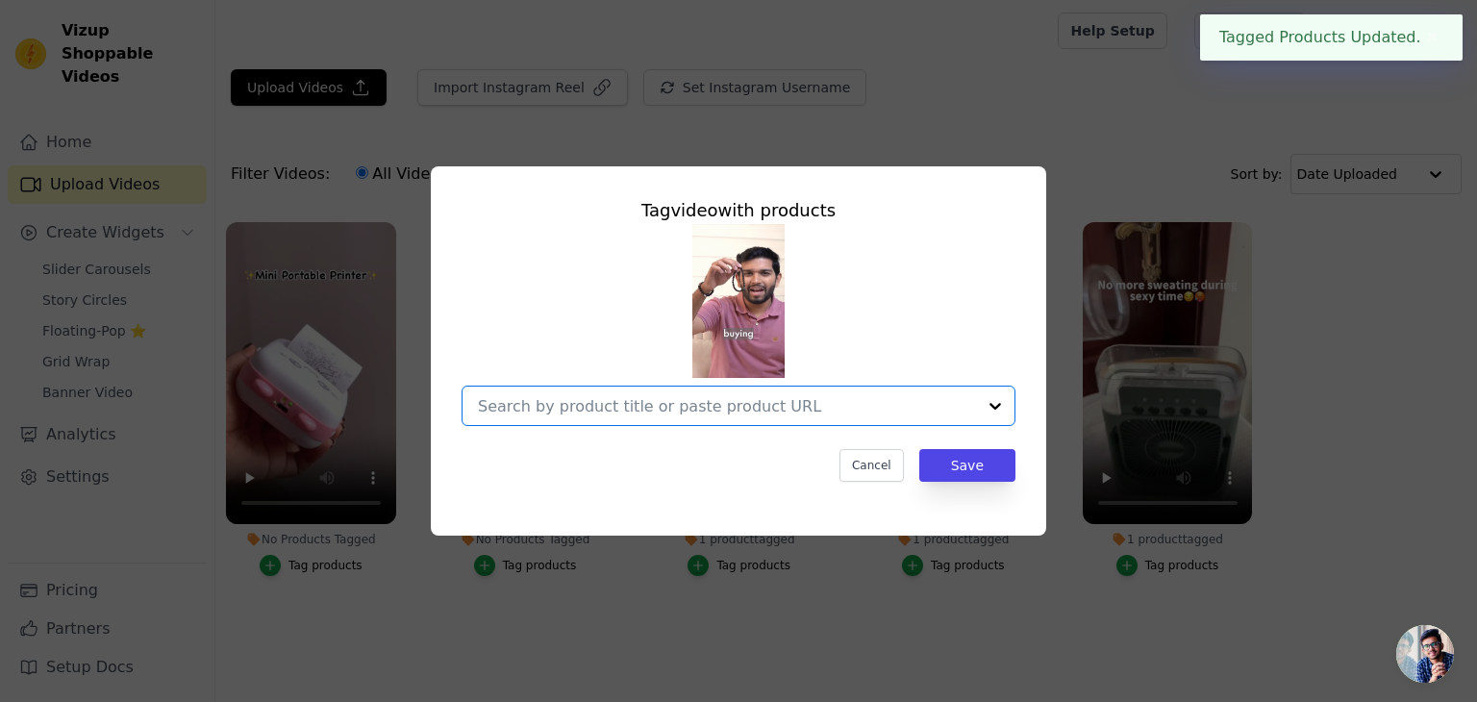
click at [620, 408] on input "No Products Tagged Tag video with products Option undefined, selected. Select i…" at bounding box center [727, 406] width 498 height 18
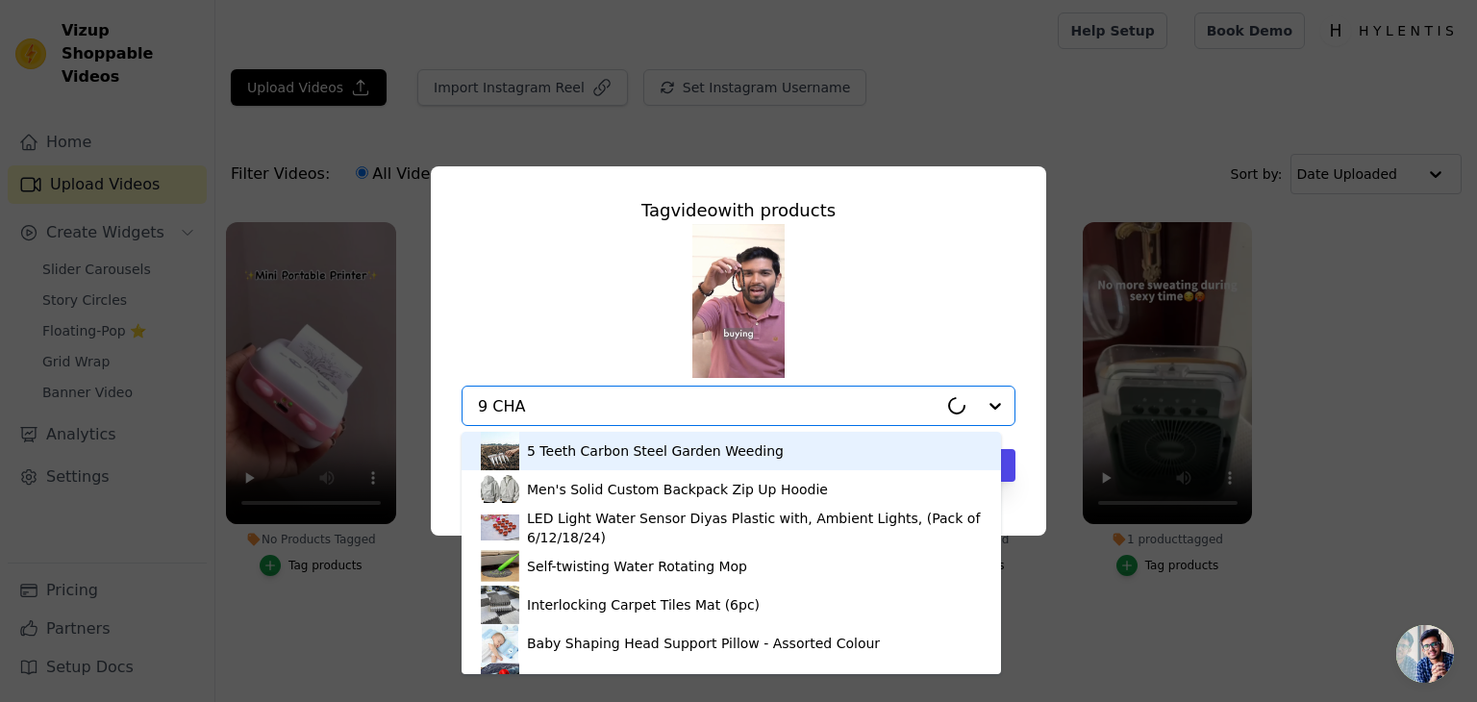
type input "9 CHAK"
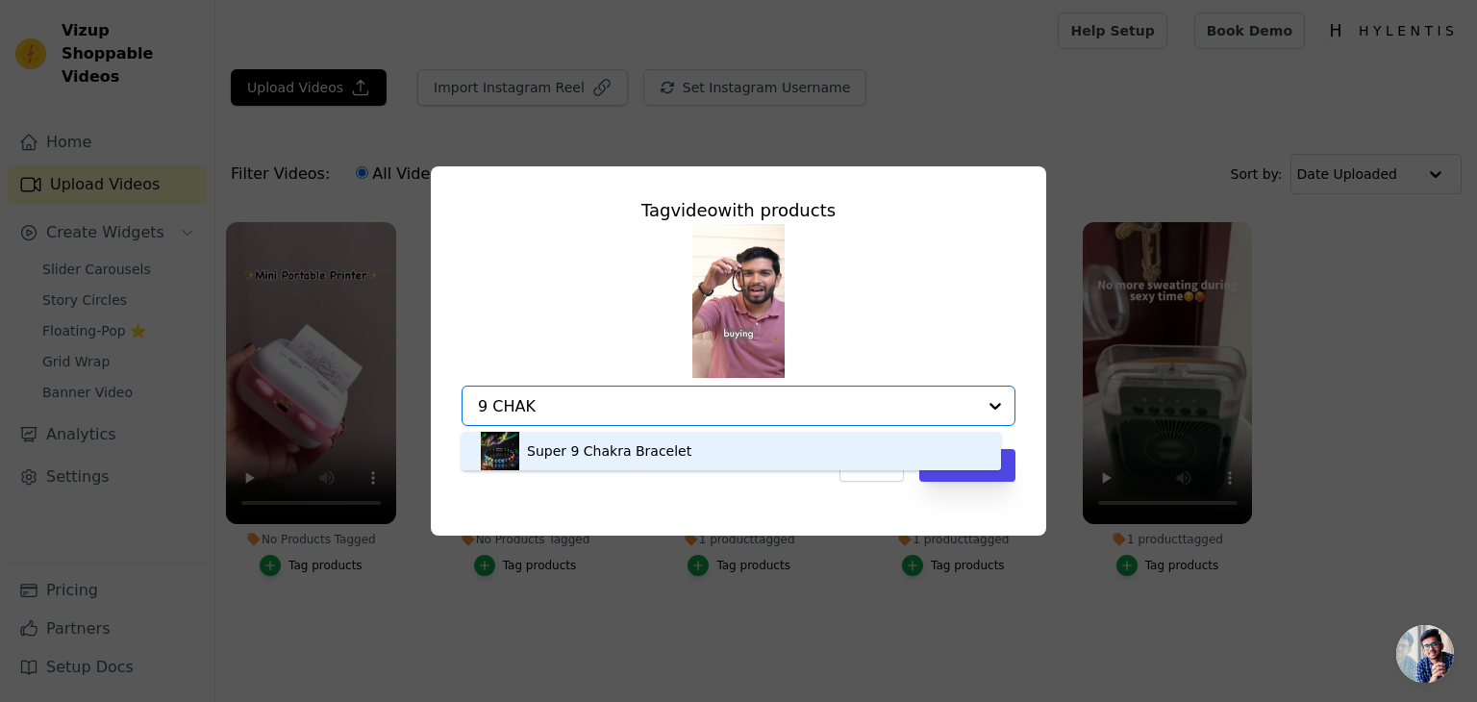
click at [585, 441] on div "Super 9 Chakra Bracelet" at bounding box center [609, 450] width 164 height 19
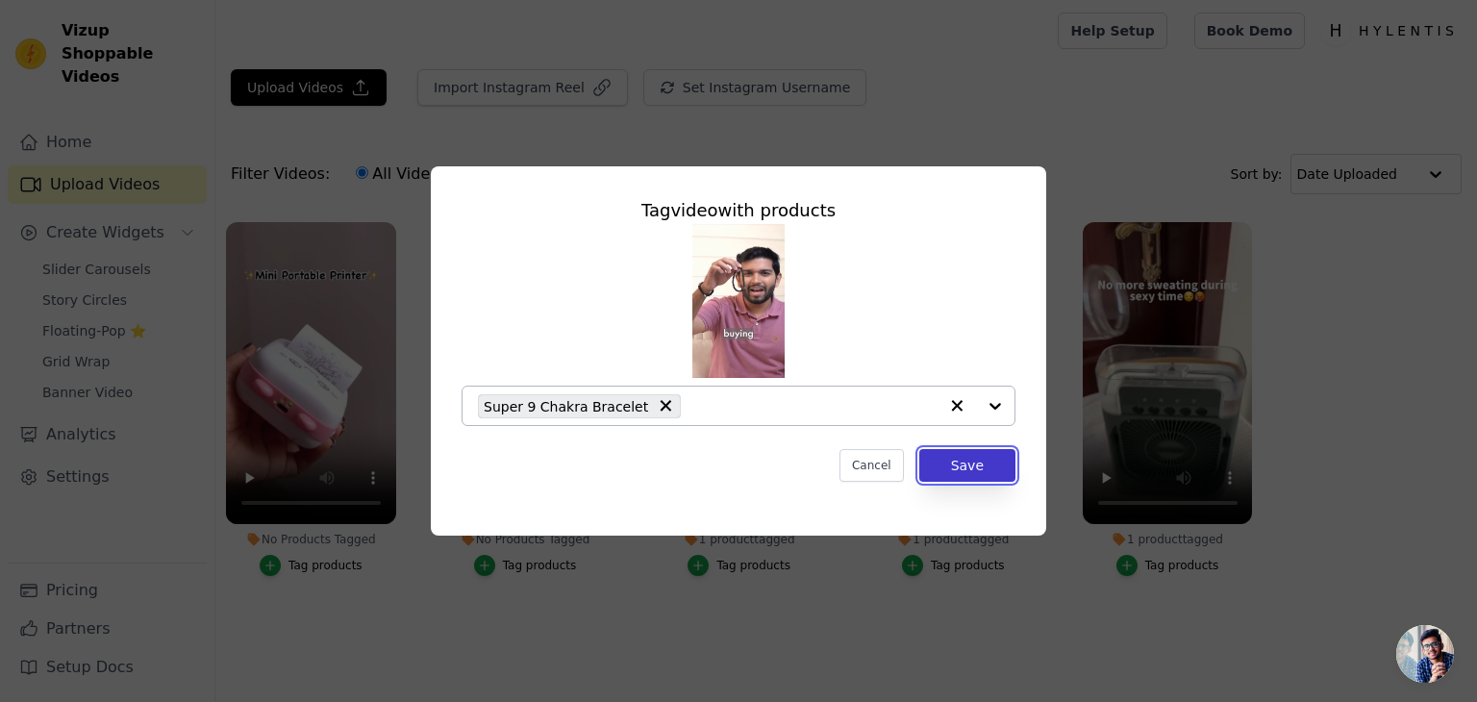
click at [965, 463] on button "Save" at bounding box center [968, 465] width 96 height 33
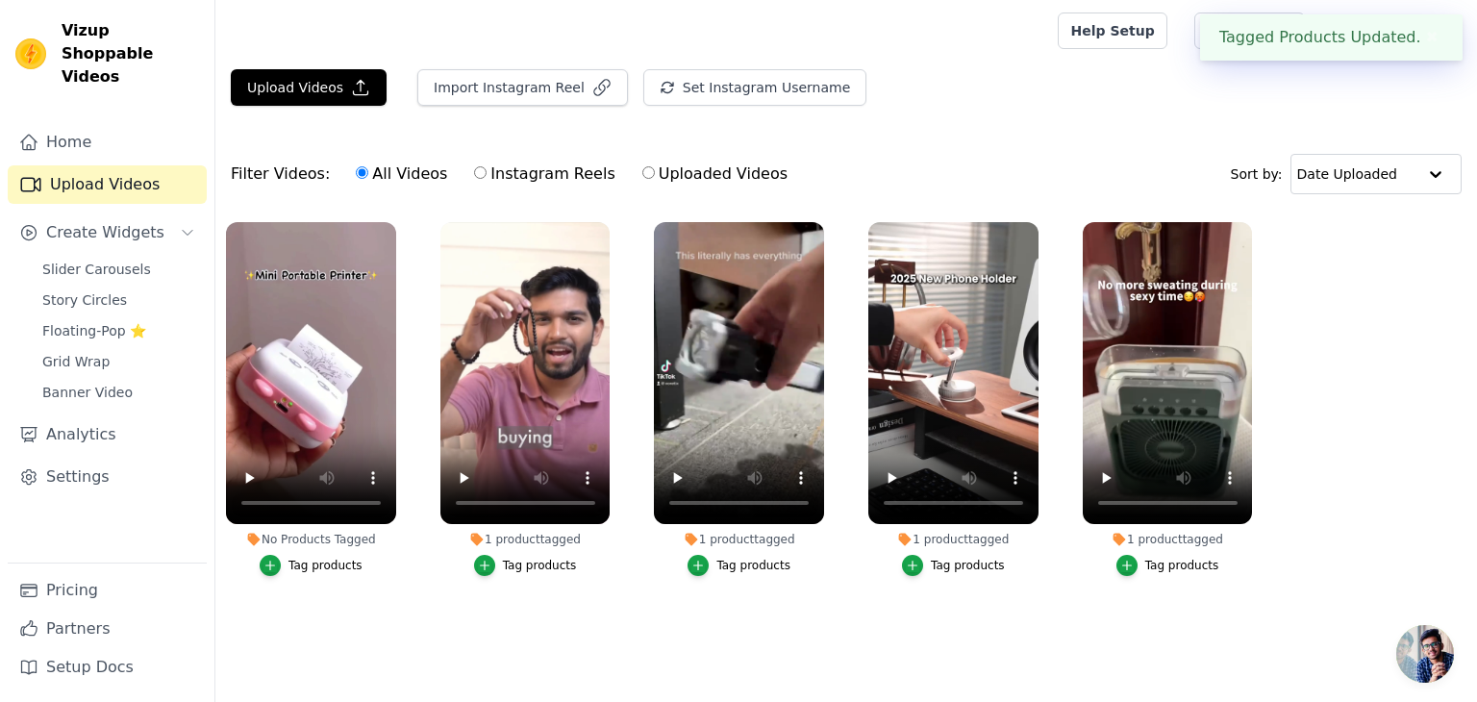
click at [294, 581] on label "No Products Tagged Tag products" at bounding box center [311, 403] width 172 height 364
click at [319, 565] on div "Tag products" at bounding box center [326, 565] width 74 height 15
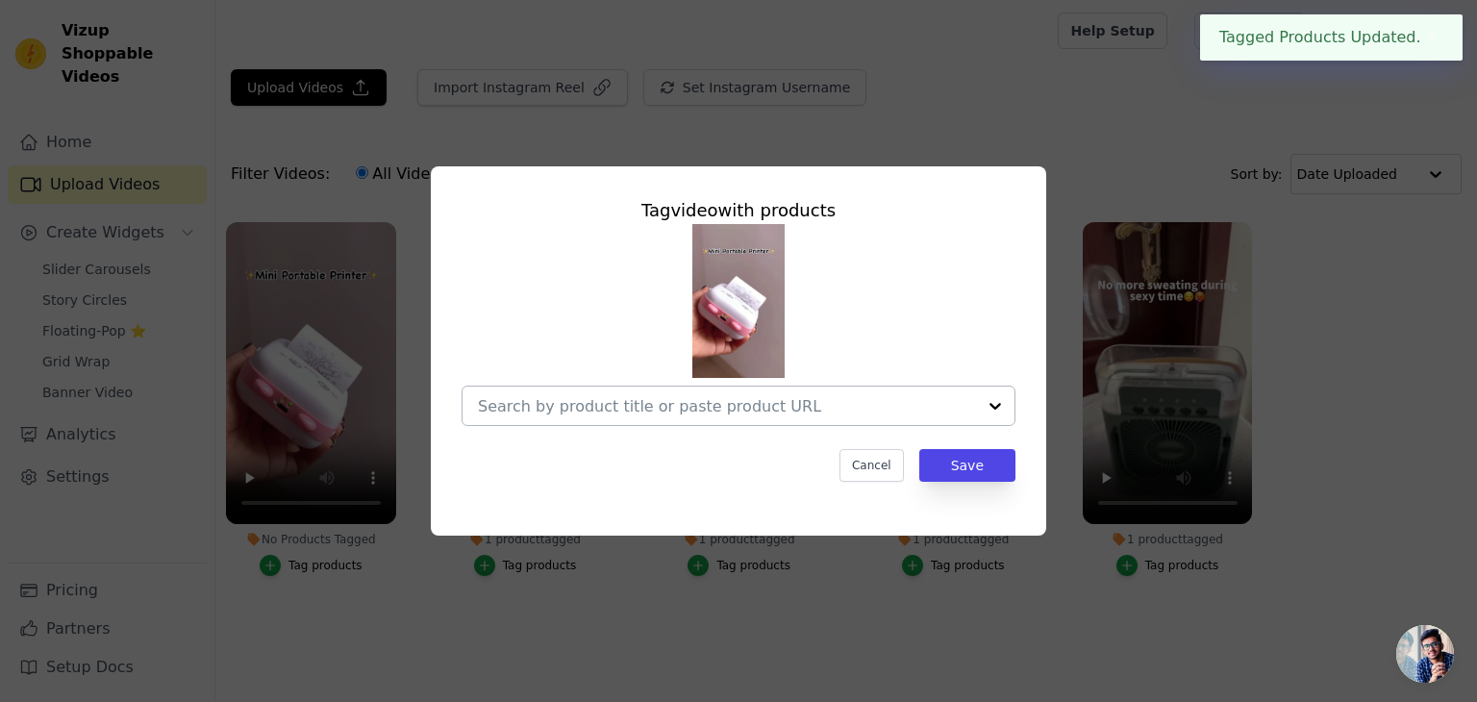
click at [525, 420] on div at bounding box center [727, 406] width 498 height 38
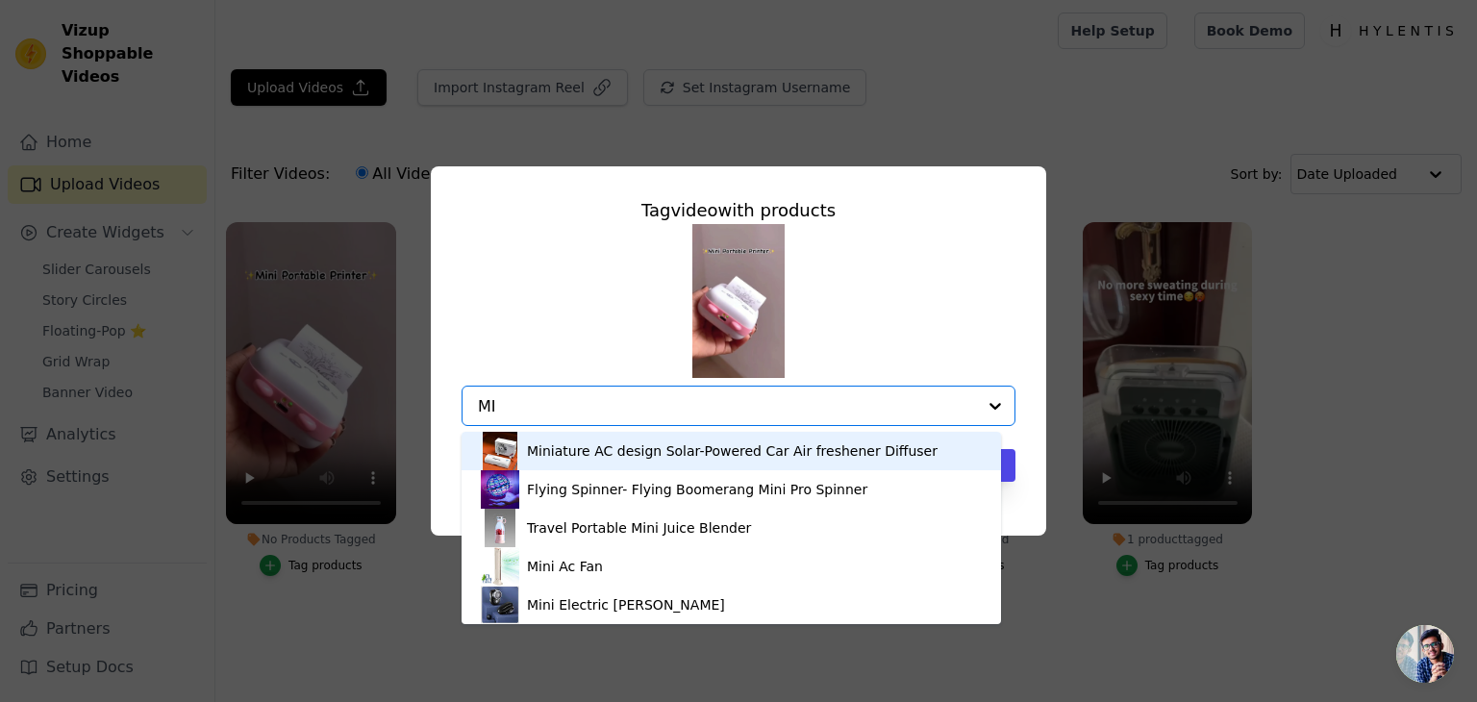
type input "M"
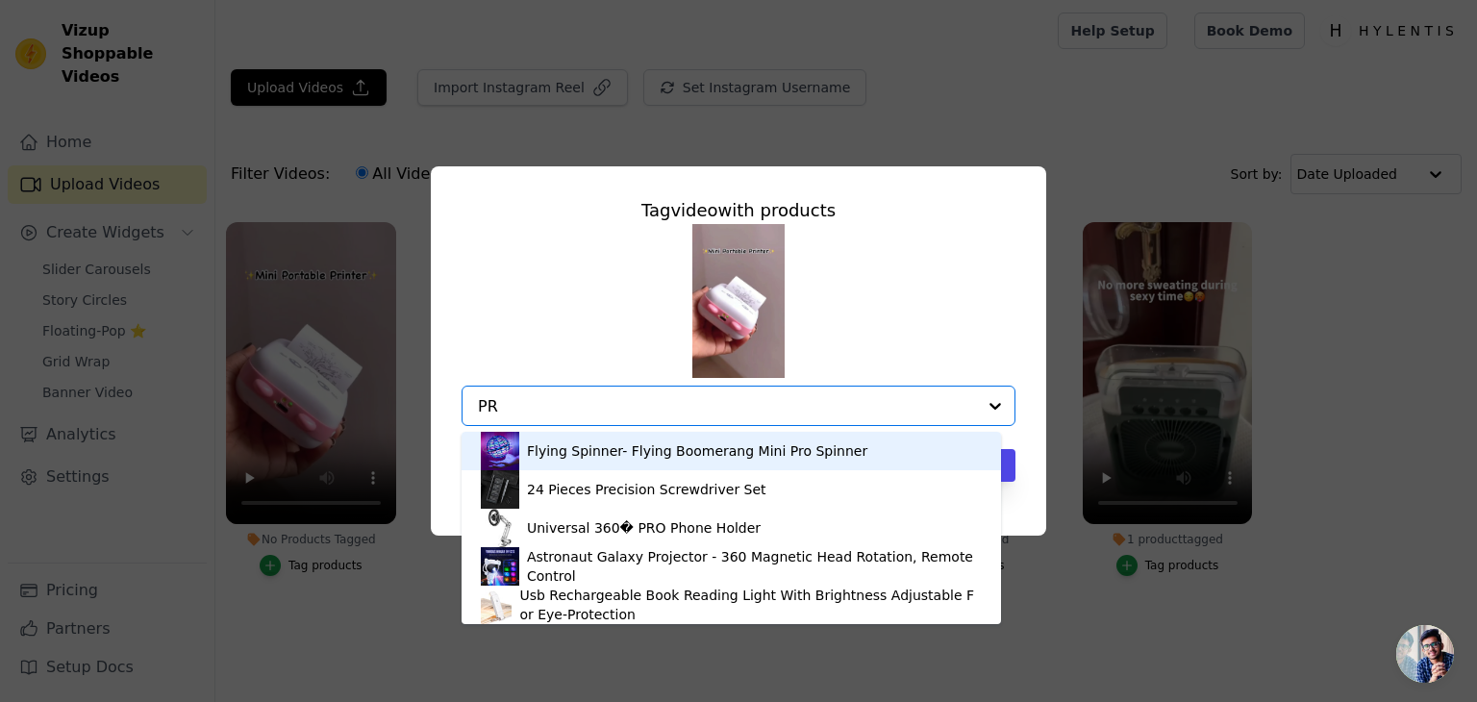
type input "P"
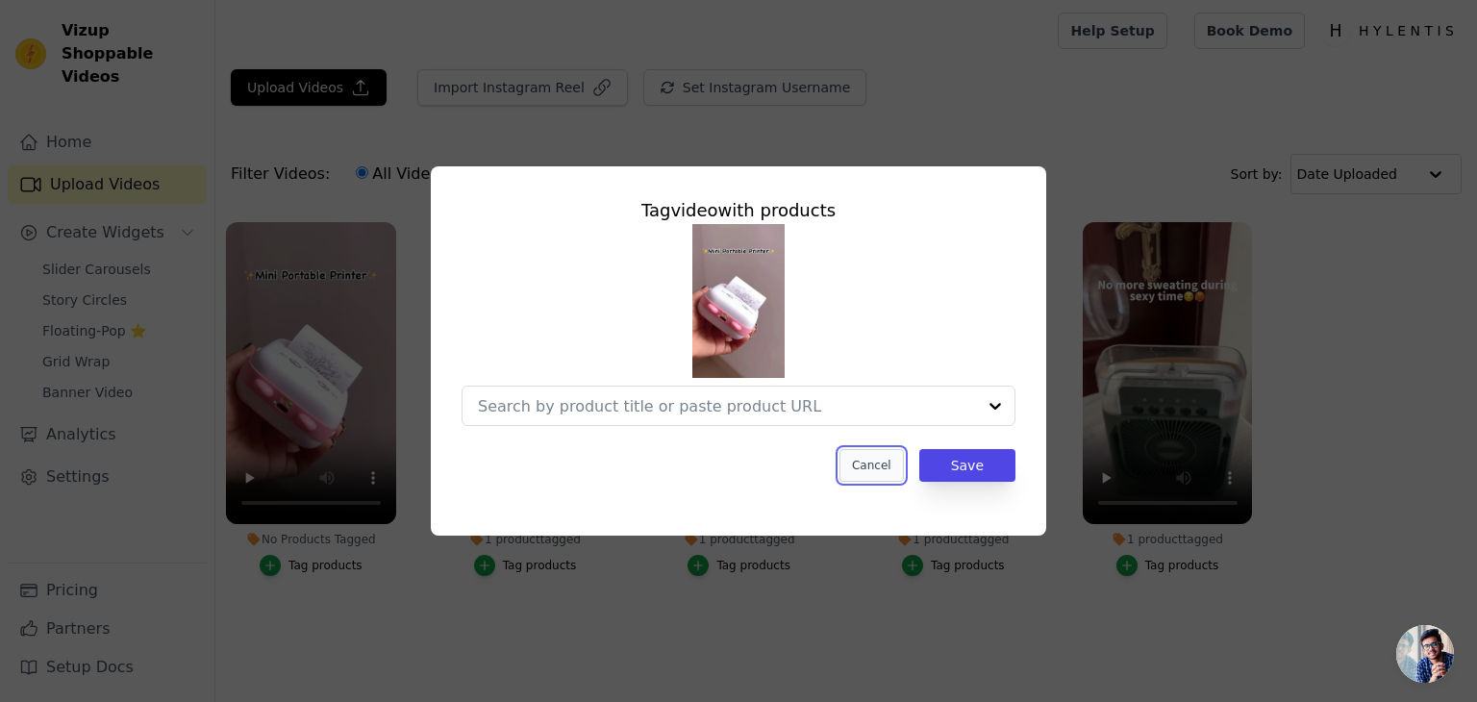
click at [870, 464] on button "Cancel" at bounding box center [872, 465] width 64 height 33
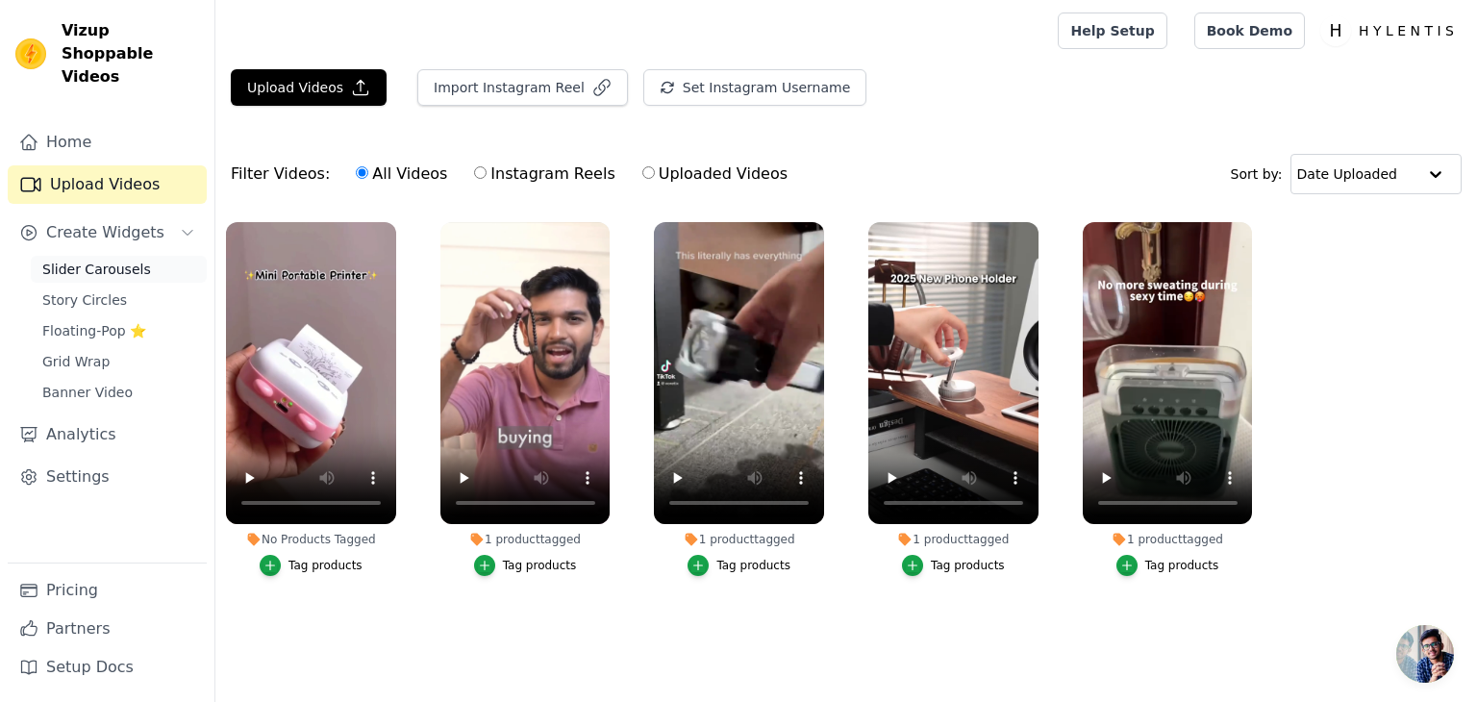
click at [80, 260] on span "Slider Carousels" at bounding box center [96, 269] width 109 height 19
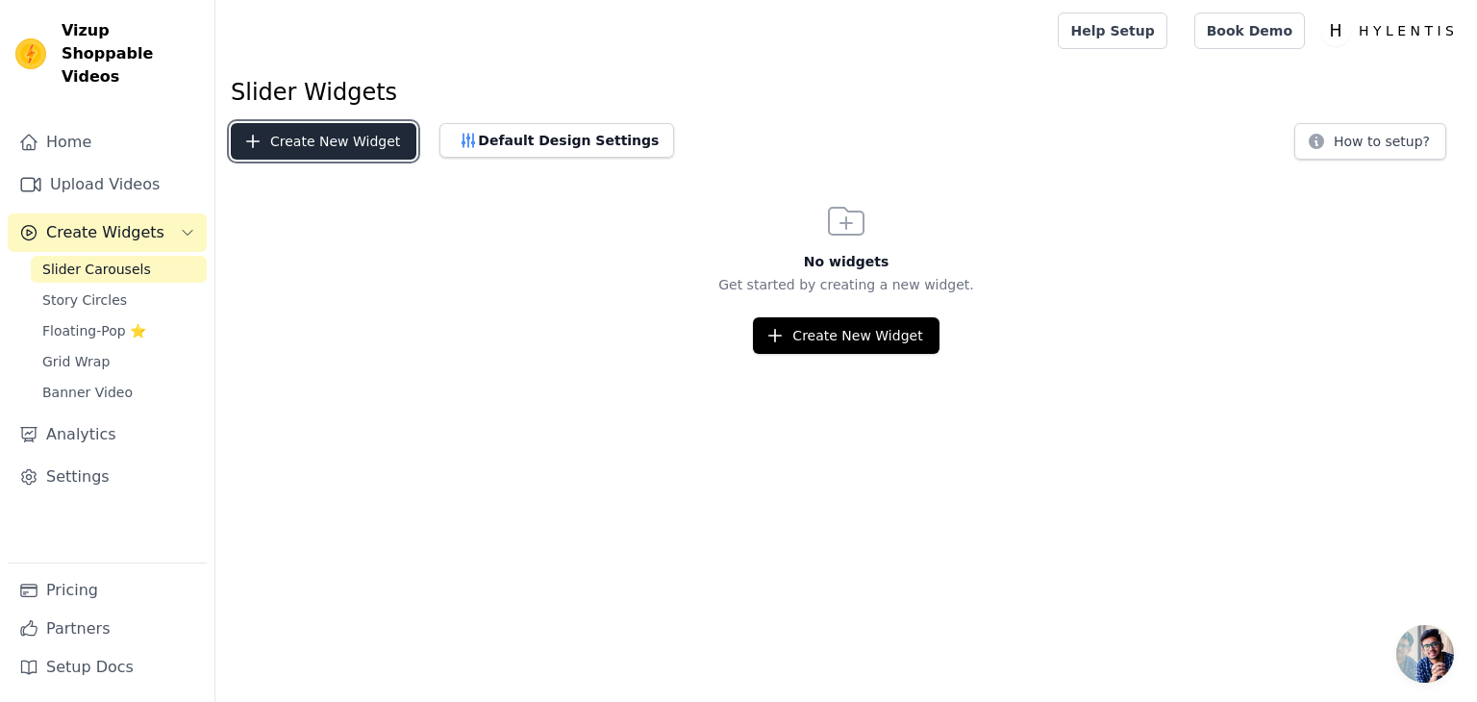
click at [338, 152] on button "Create New Widget" at bounding box center [324, 141] width 186 height 37
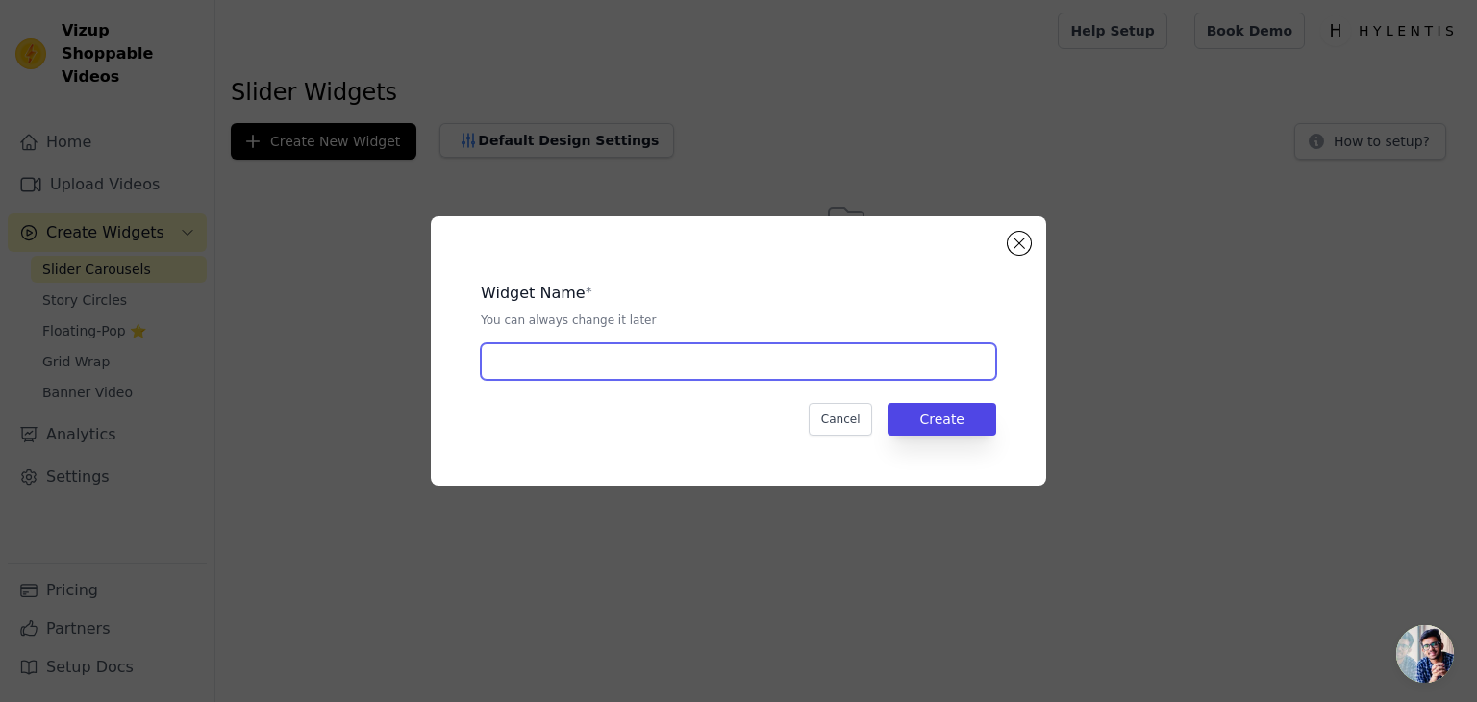
click at [569, 357] on input "text" at bounding box center [739, 361] width 516 height 37
type input "JJ"
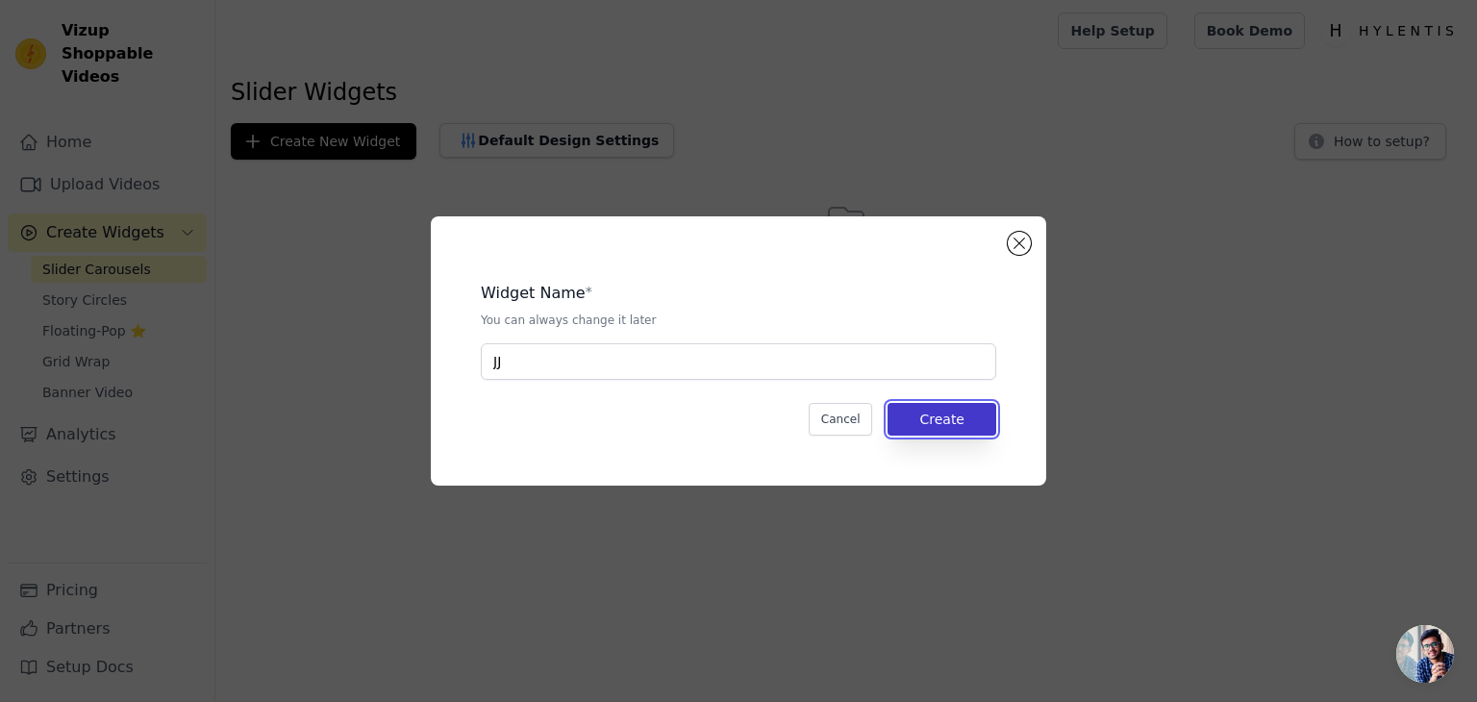
click at [979, 403] on button "Create" at bounding box center [942, 419] width 109 height 33
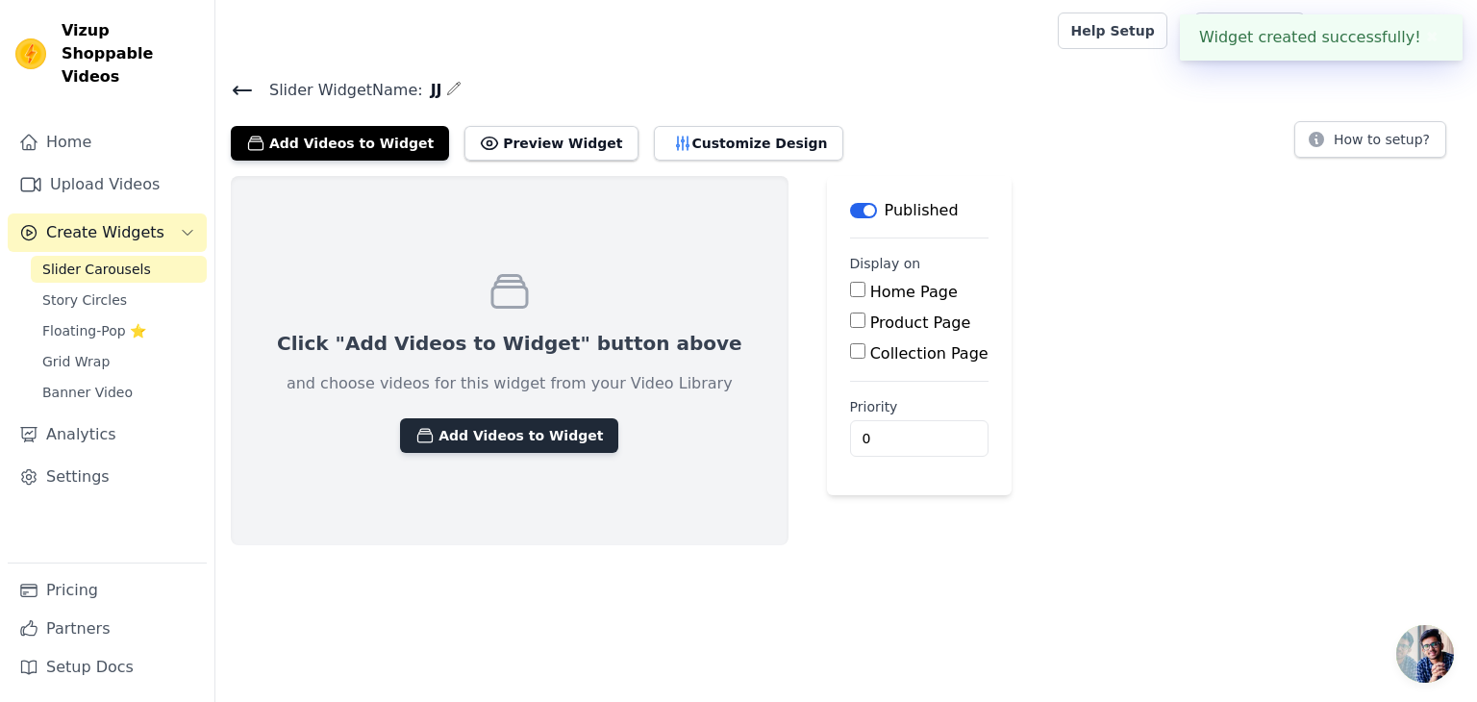
click at [499, 429] on button "Add Videos to Widget" at bounding box center [509, 435] width 218 height 35
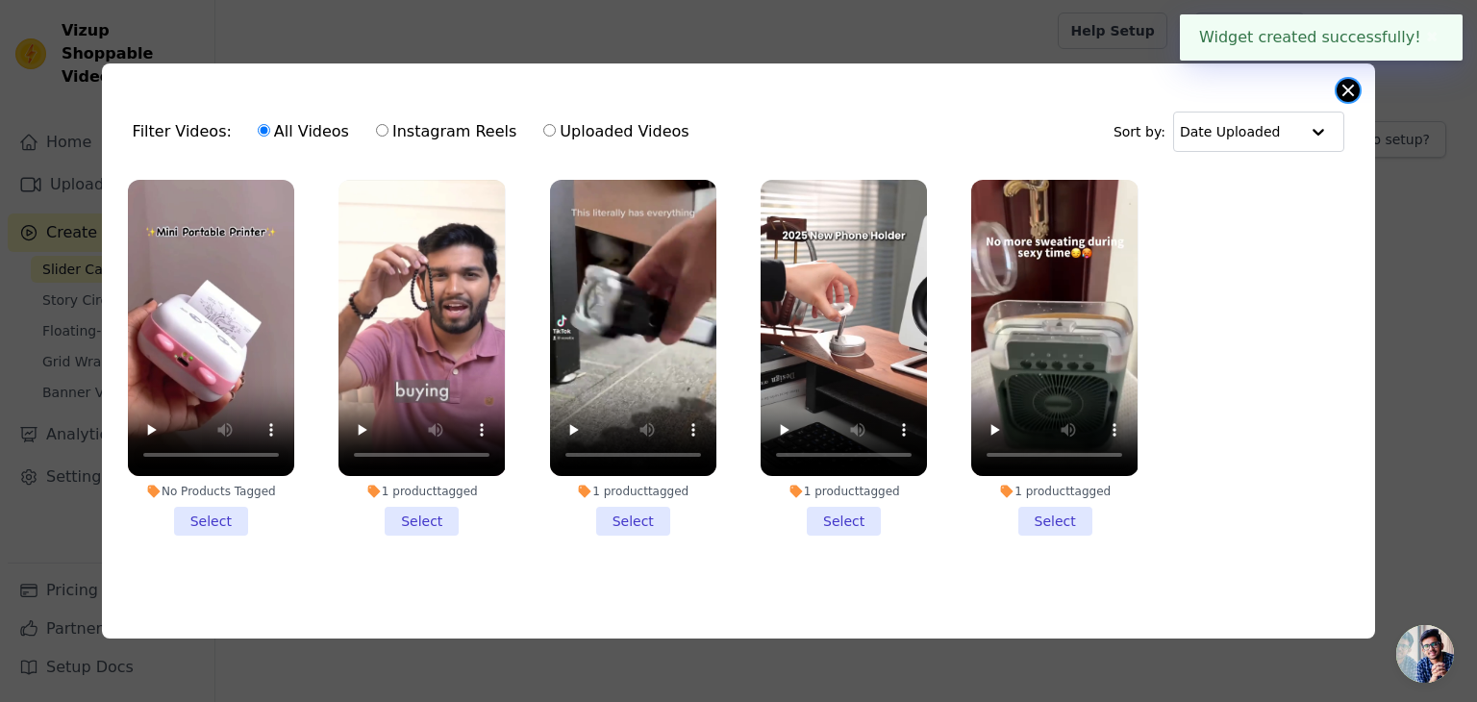
click at [1358, 83] on button "Close modal" at bounding box center [1348, 90] width 23 height 23
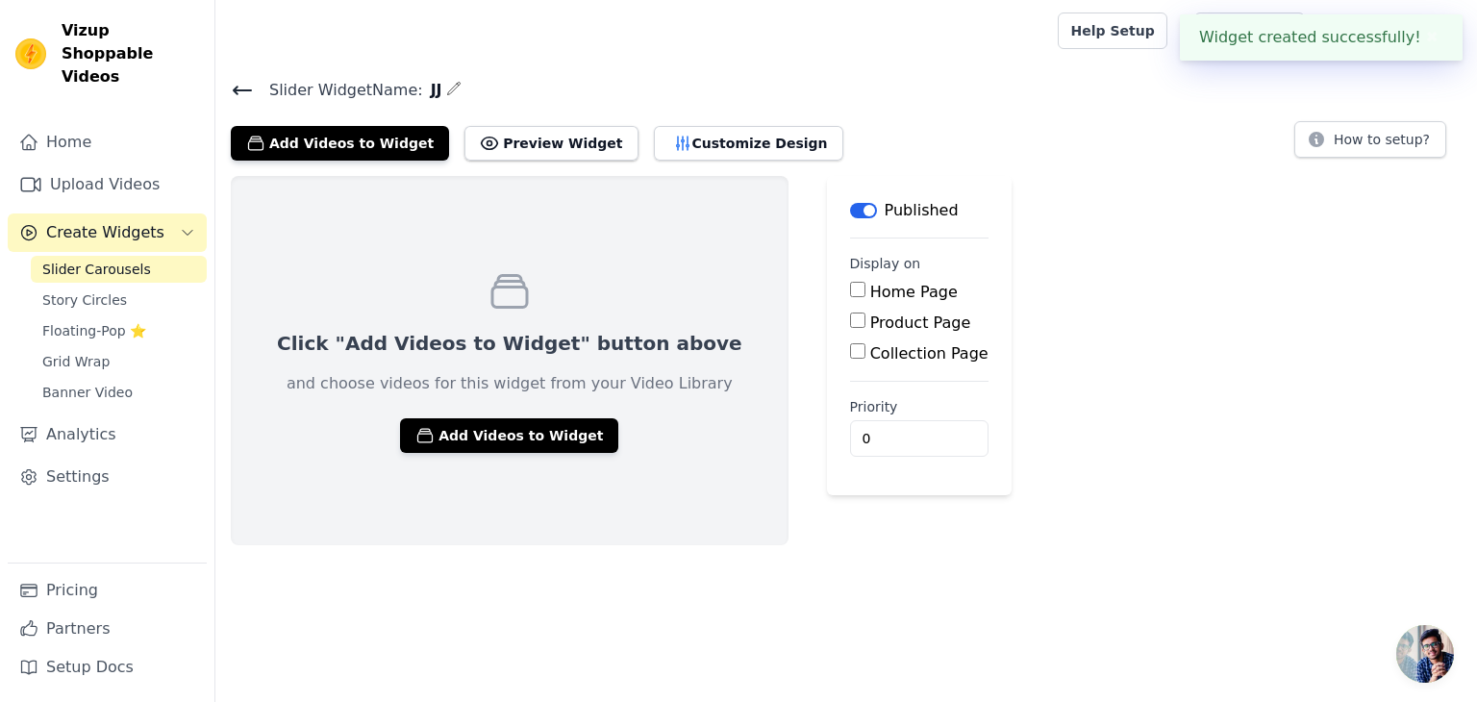
click at [870, 296] on label "Home Page" at bounding box center [914, 292] width 88 height 18
click at [850, 296] on input "Home Page" at bounding box center [857, 289] width 15 height 15
checkbox input "true"
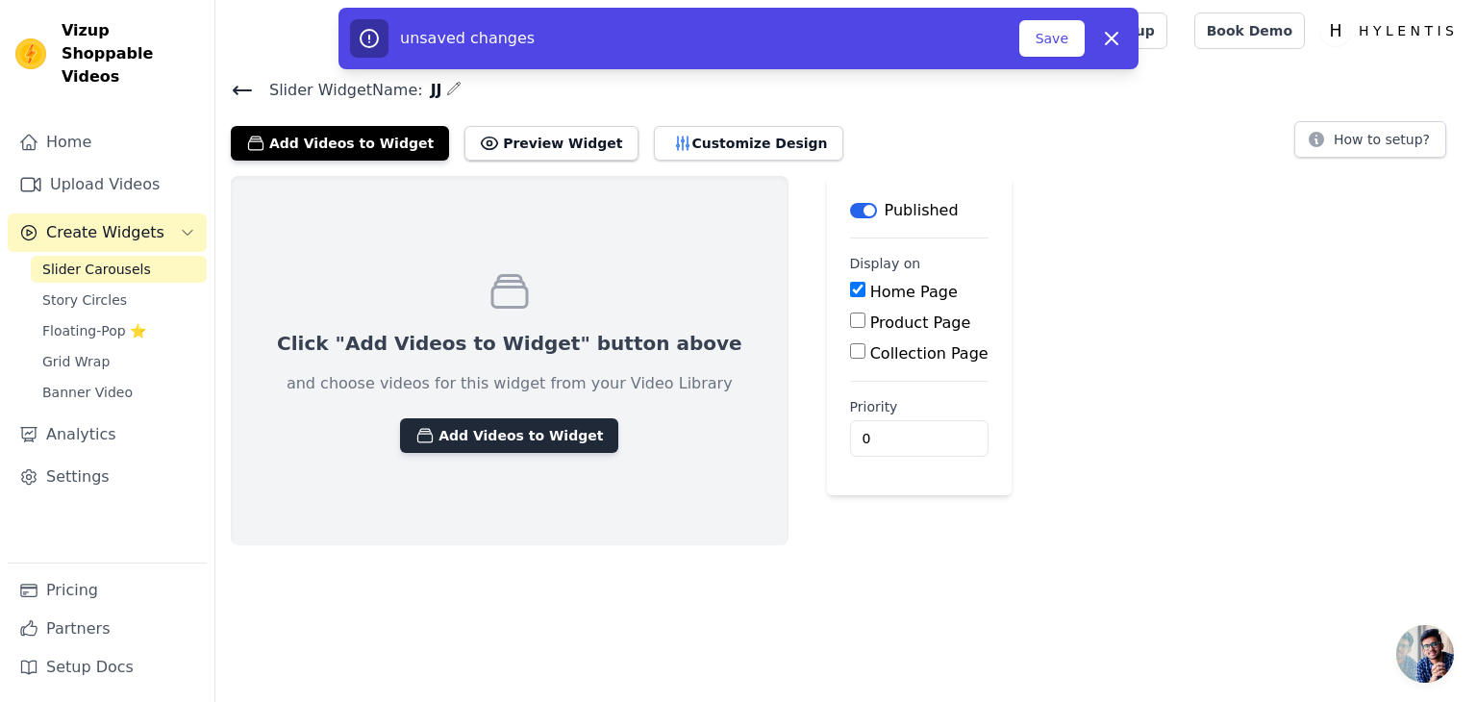
click at [550, 447] on button "Add Videos to Widget" at bounding box center [509, 435] width 218 height 35
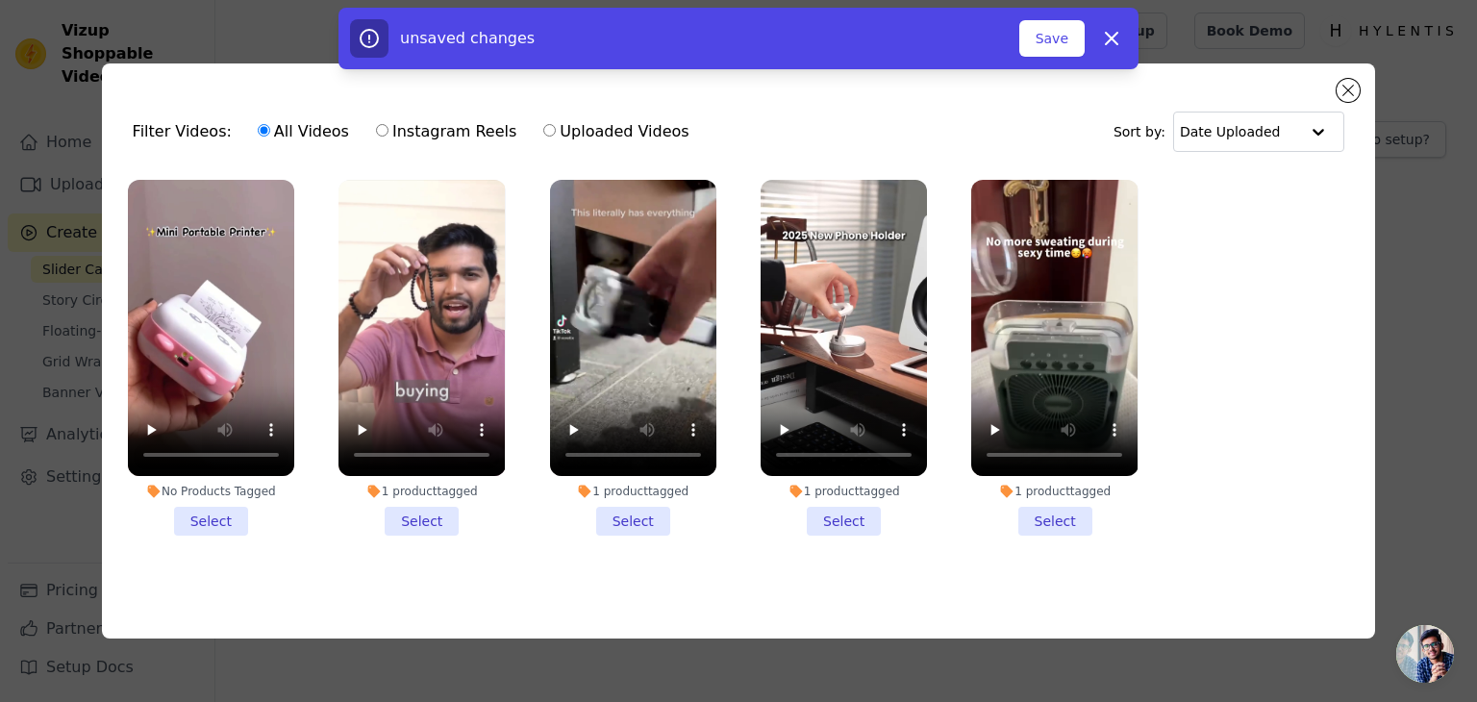
click at [427, 517] on li "1 product tagged Select" at bounding box center [422, 358] width 166 height 356
click at [0, 0] on input "1 product tagged Select" at bounding box center [0, 0] width 0 height 0
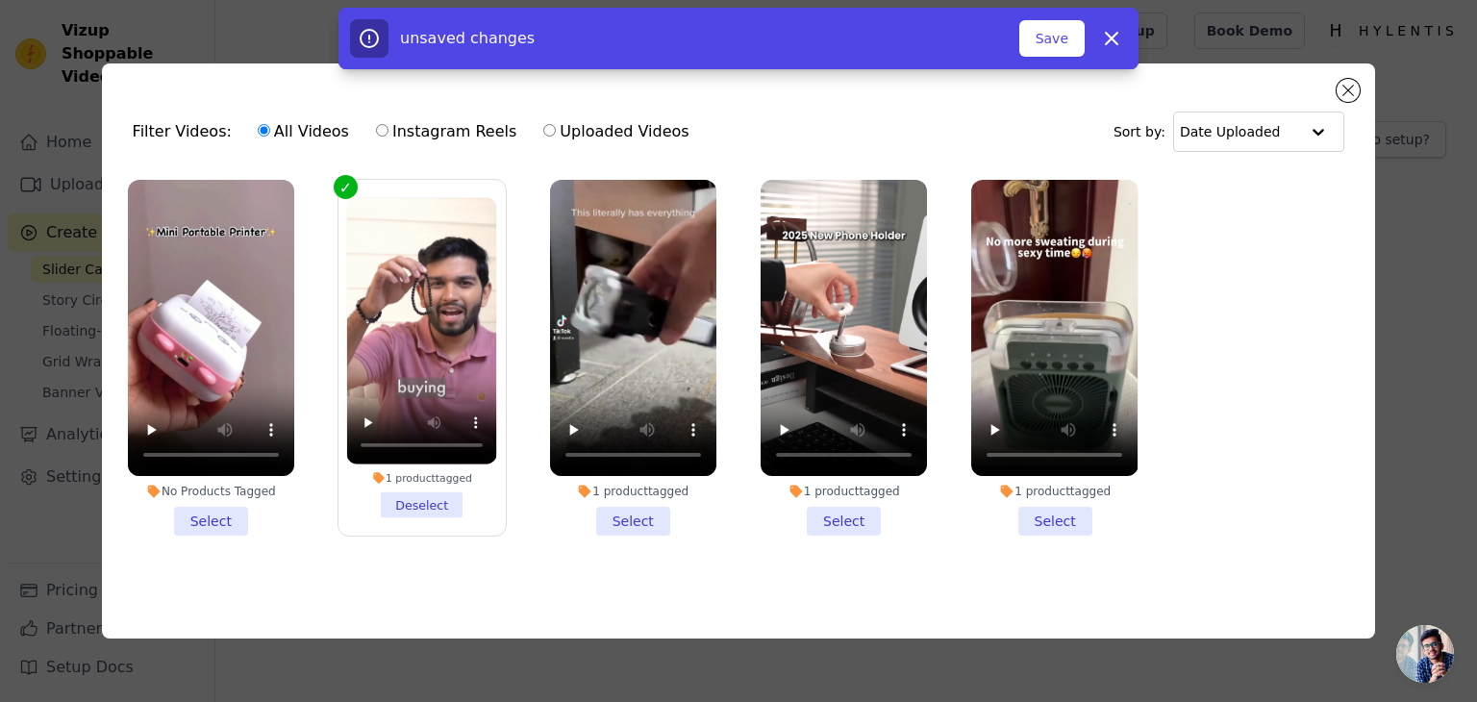
click at [663, 507] on li "1 product tagged Select" at bounding box center [633, 358] width 166 height 356
click at [0, 0] on input "1 product tagged Select" at bounding box center [0, 0] width 0 height 0
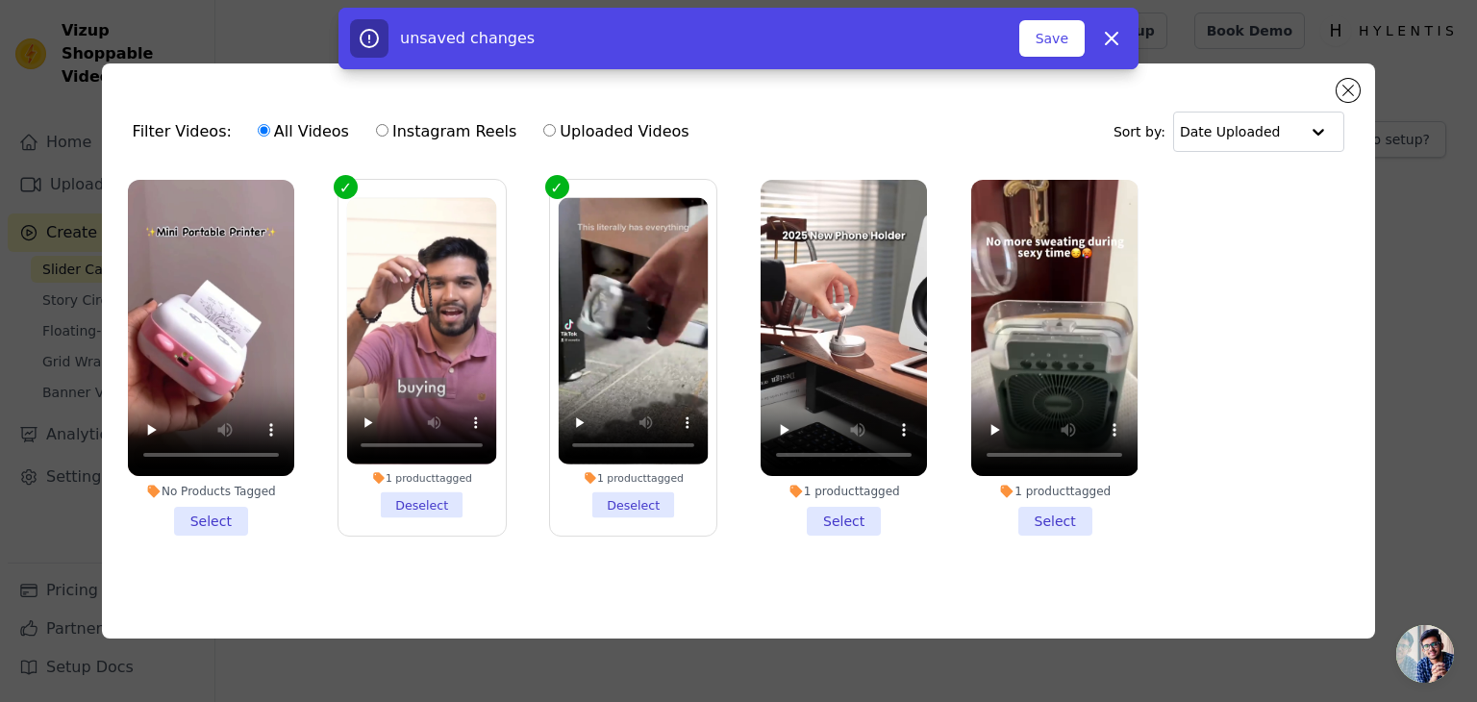
click at [837, 520] on li "1 product tagged Select" at bounding box center [844, 358] width 166 height 356
click at [0, 0] on input "1 product tagged Select" at bounding box center [0, 0] width 0 height 0
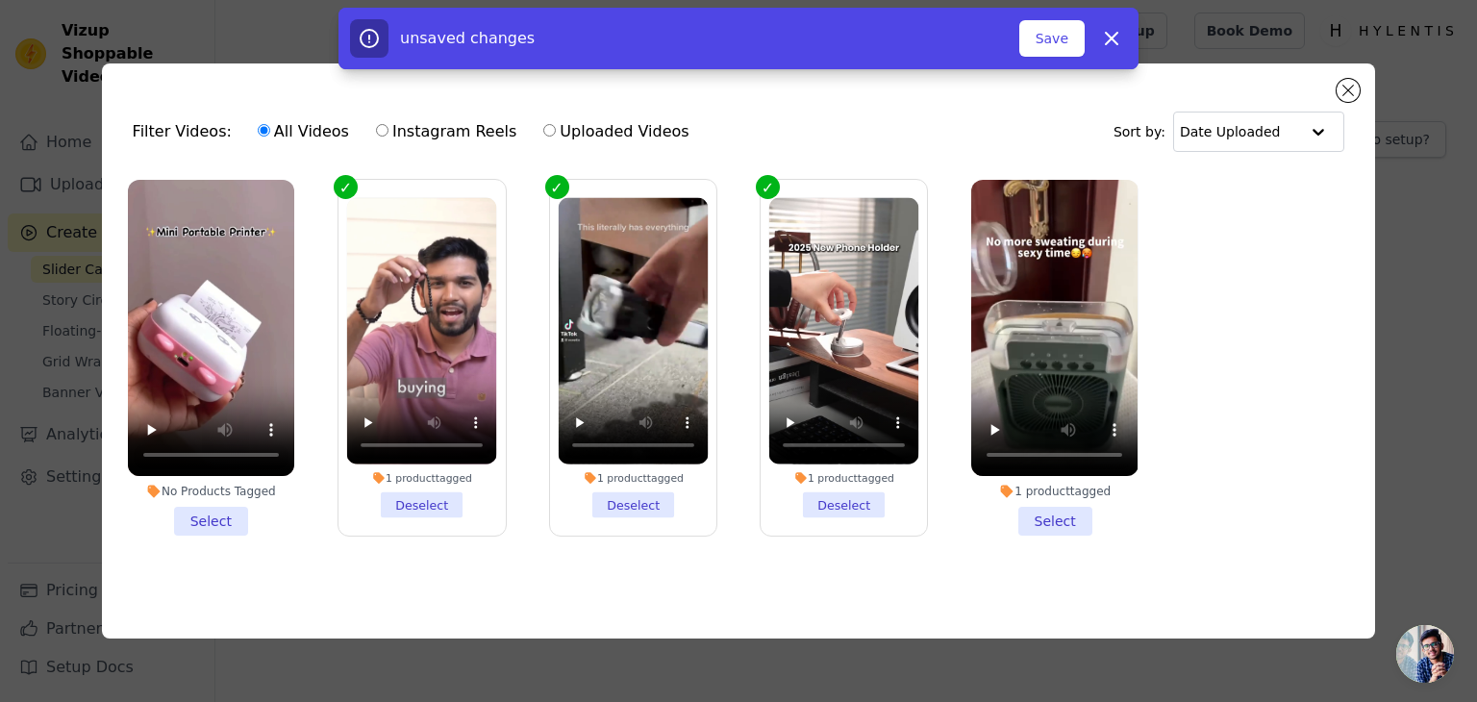
click at [1049, 518] on li "1 product tagged Select" at bounding box center [1054, 358] width 166 height 356
click at [0, 0] on input "1 product tagged Select" at bounding box center [0, 0] width 0 height 0
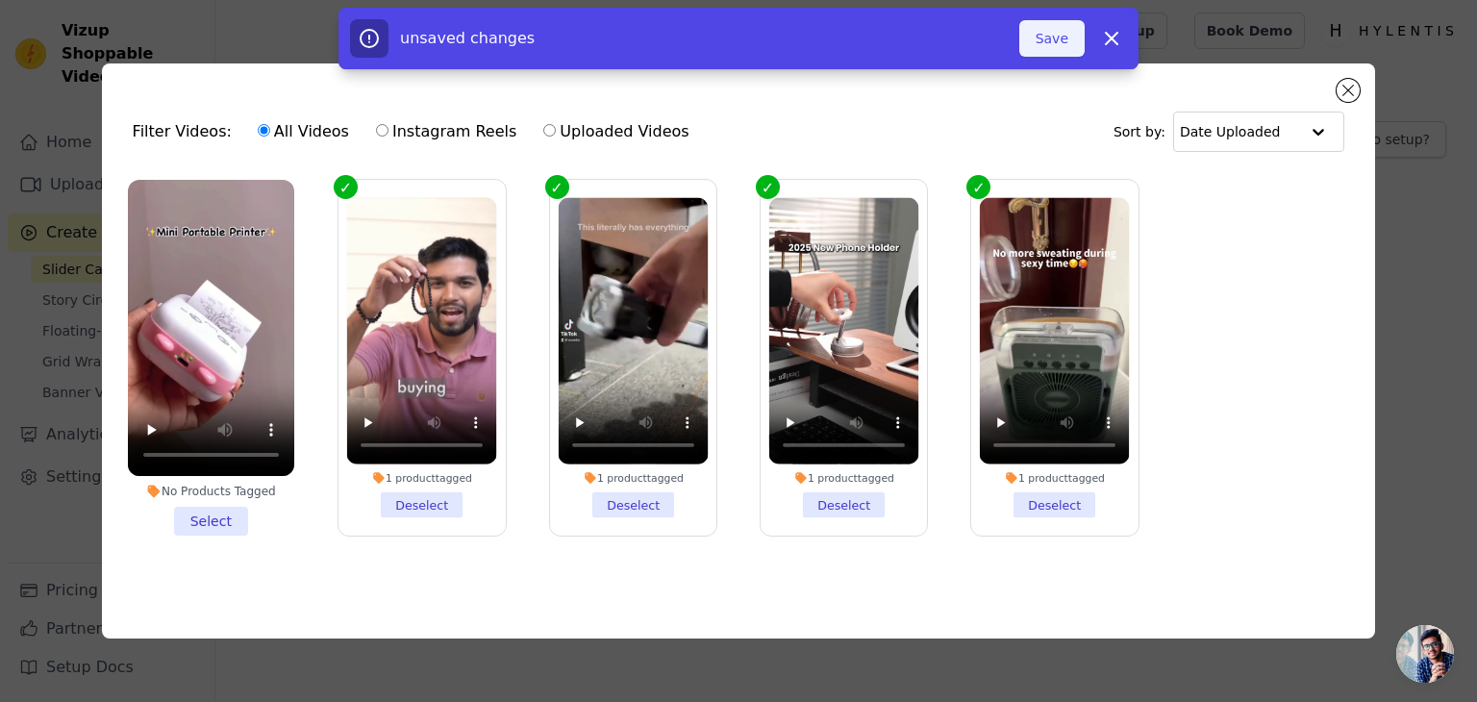
click at [1058, 36] on button "Save" at bounding box center [1052, 38] width 65 height 37
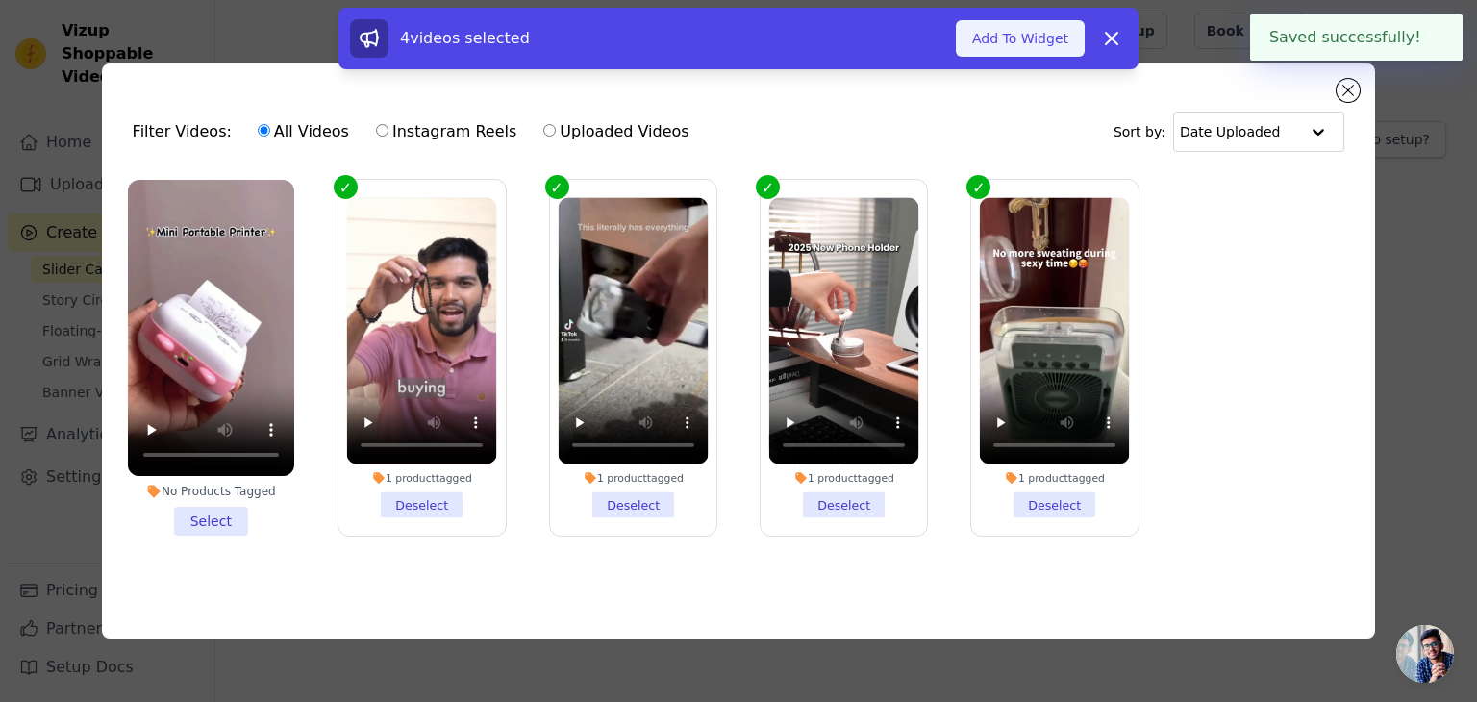
click at [1057, 34] on button "Add To Widget" at bounding box center [1020, 38] width 129 height 37
